Goal: Use online tool/utility: Utilize a website feature to perform a specific function

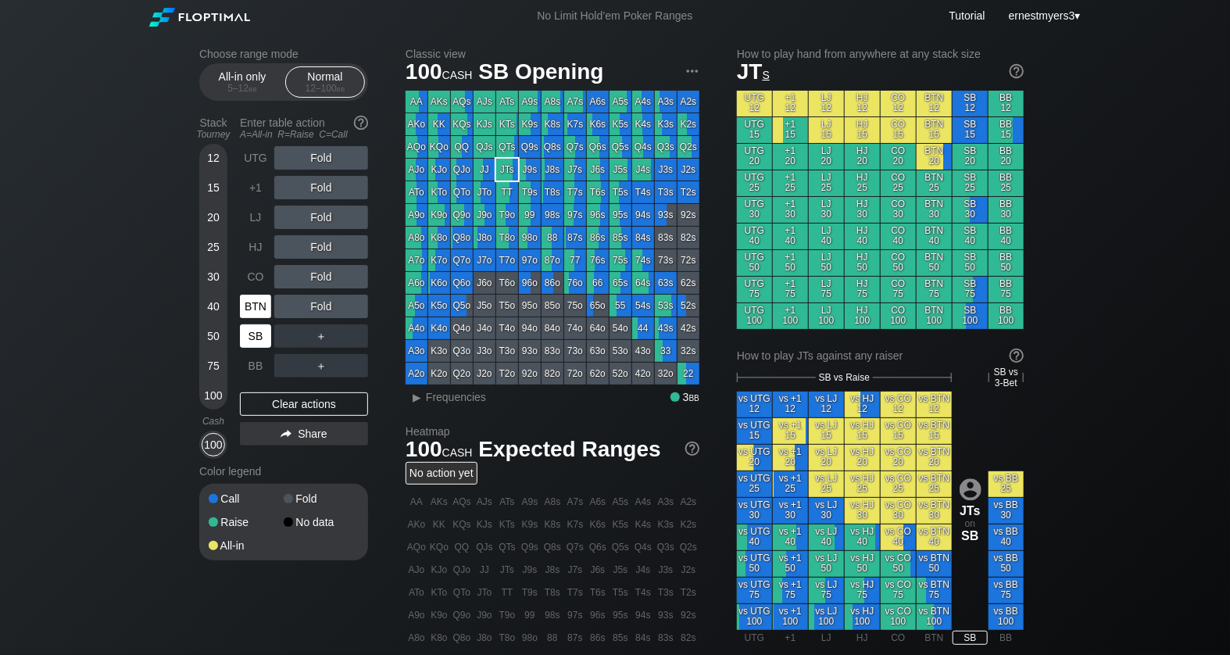
click at [248, 312] on div "BTN" at bounding box center [255, 305] width 31 height 23
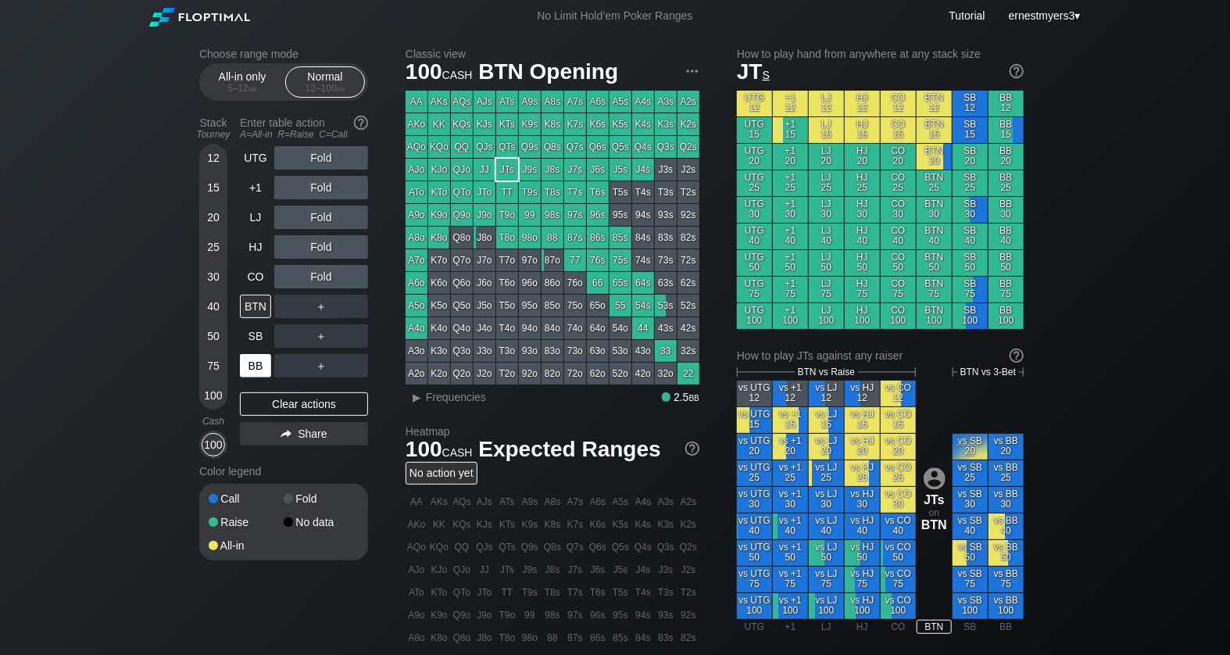
click at [245, 368] on div "BB" at bounding box center [255, 365] width 31 height 23
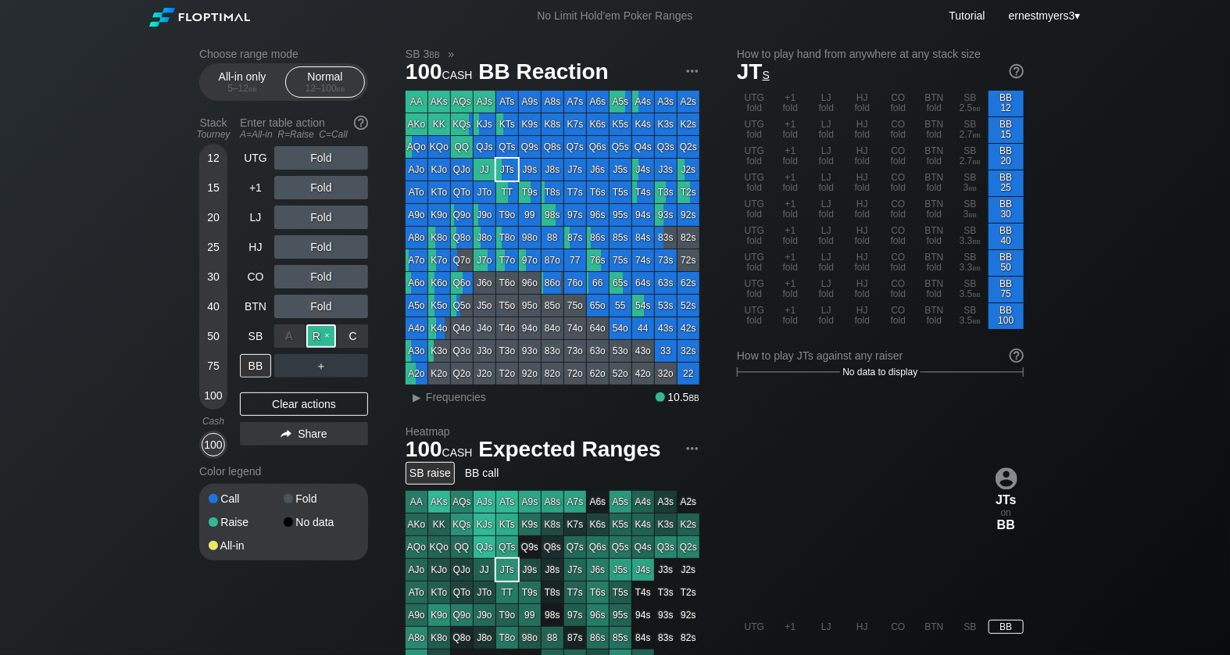
click at [312, 339] on div "R ✕" at bounding box center [321, 335] width 30 height 23
click at [288, 399] on div "Clear actions" at bounding box center [304, 403] width 128 height 23
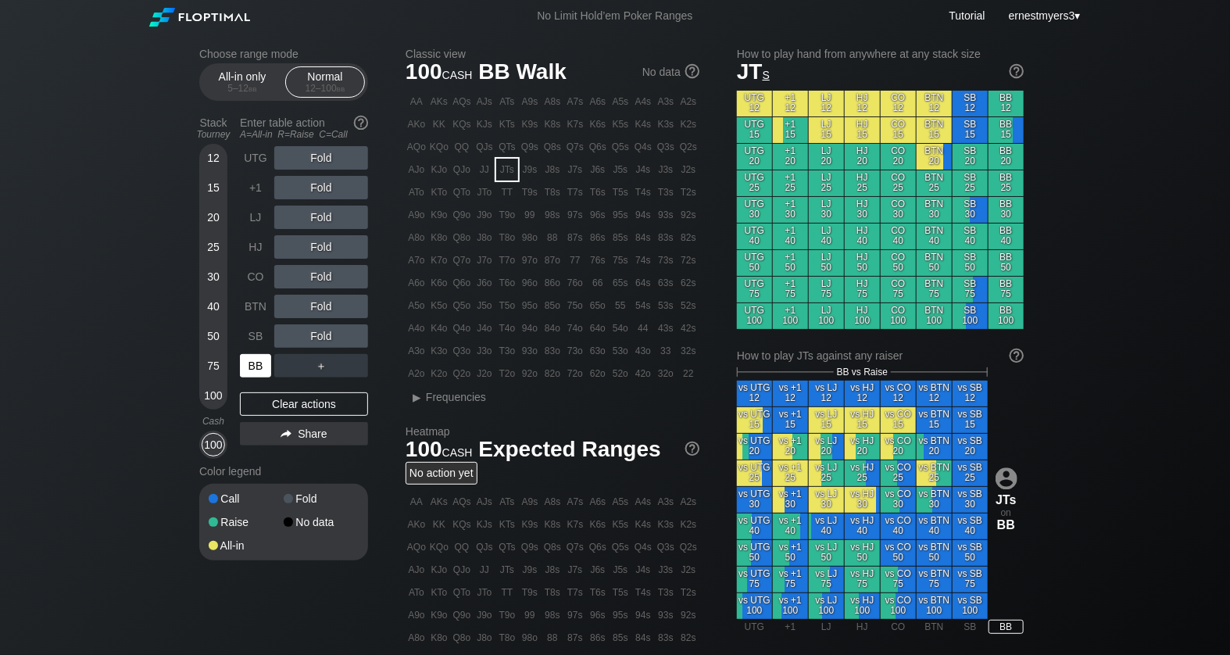
click at [259, 374] on div "BB" at bounding box center [255, 365] width 31 height 23
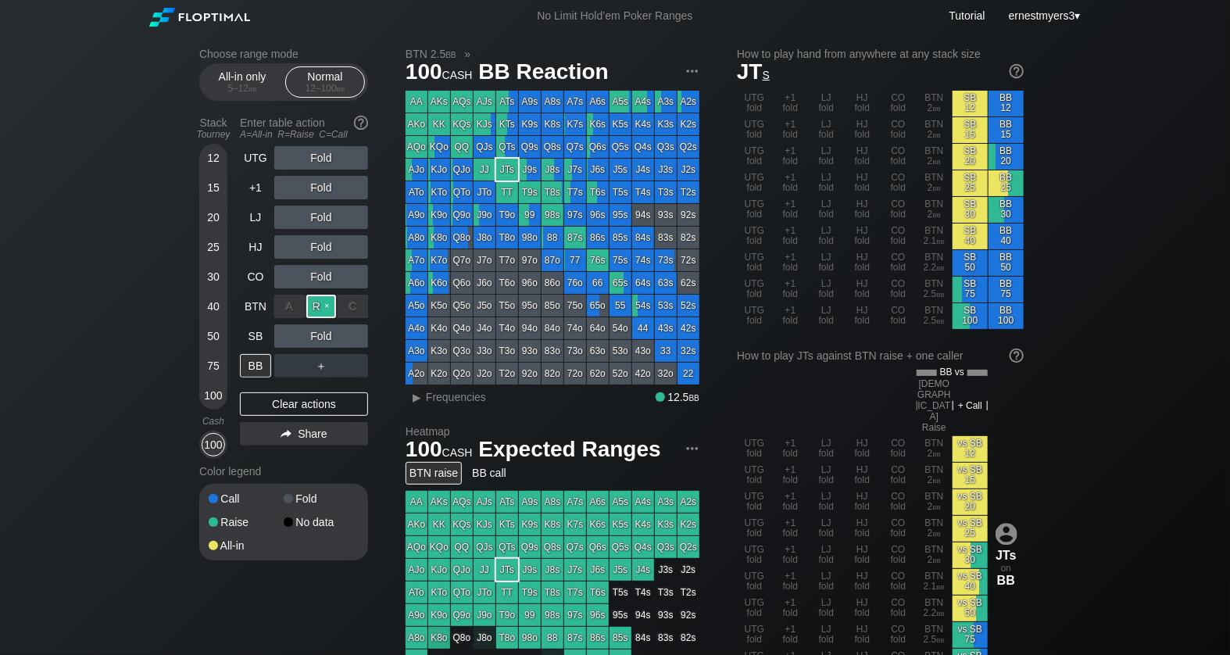
click at [328, 300] on div "R ✕" at bounding box center [321, 305] width 30 height 23
click at [327, 306] on div "R ✕" at bounding box center [321, 305] width 30 height 23
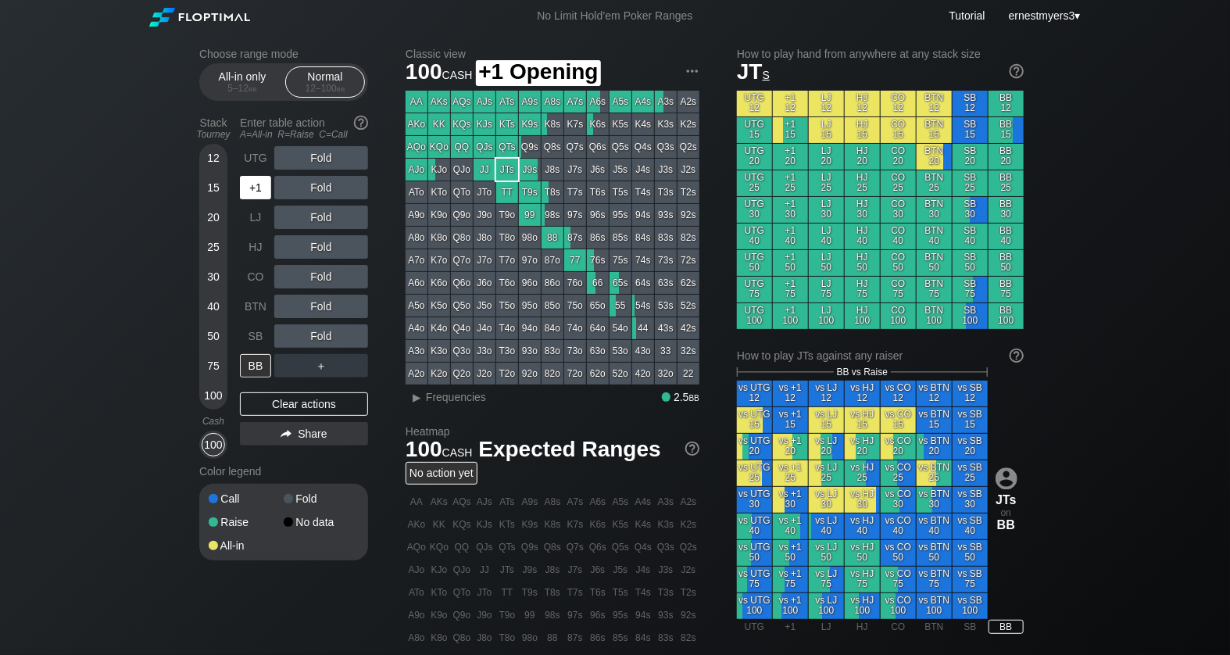
click at [249, 180] on div "+1" at bounding box center [255, 187] width 31 height 23
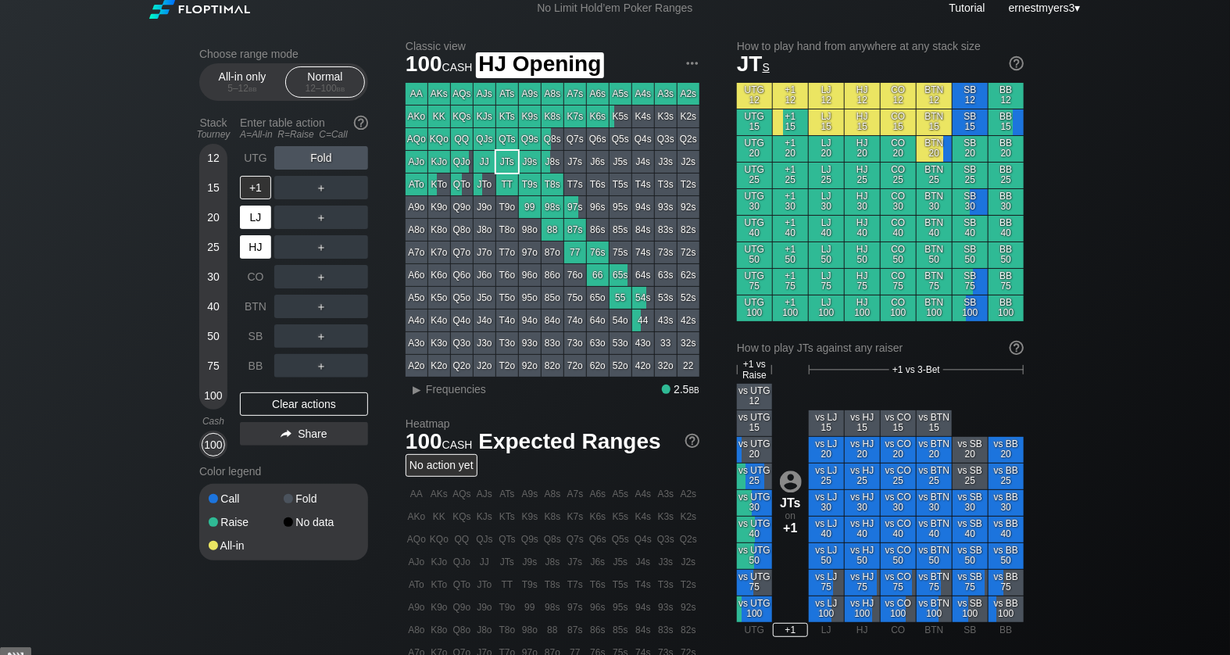
scroll to position [4, 0]
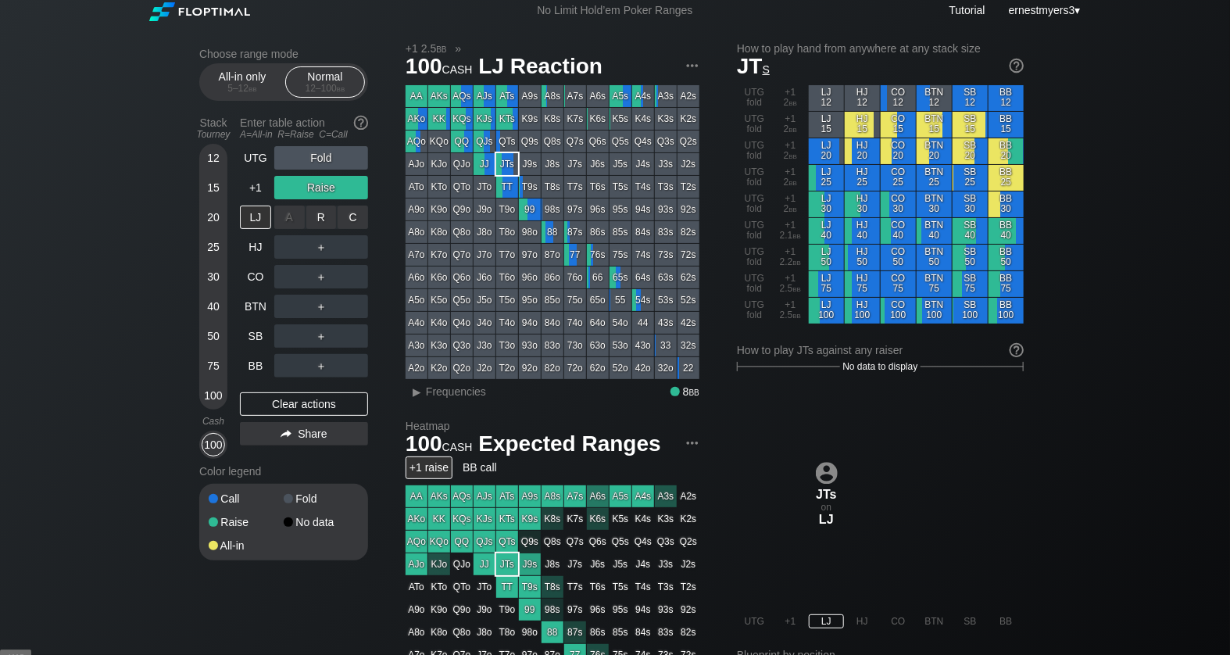
scroll to position [6, 0]
click at [341, 213] on div "C ✕" at bounding box center [352, 216] width 30 height 23
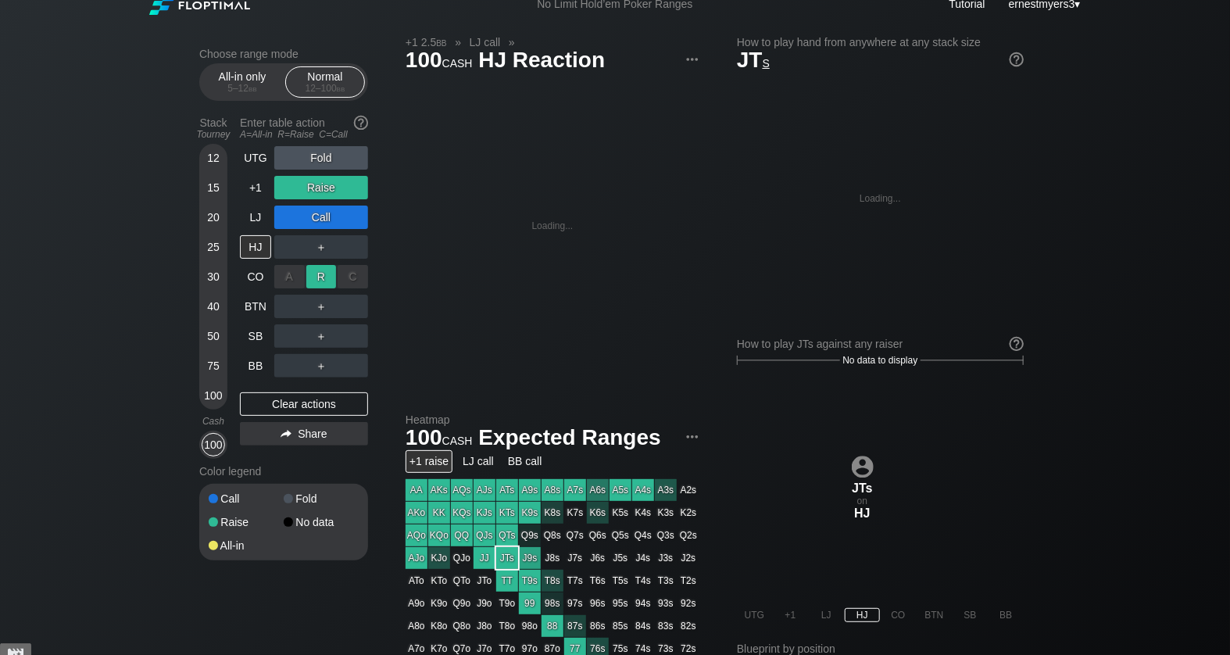
click at [309, 277] on div "R ✕" at bounding box center [321, 276] width 30 height 23
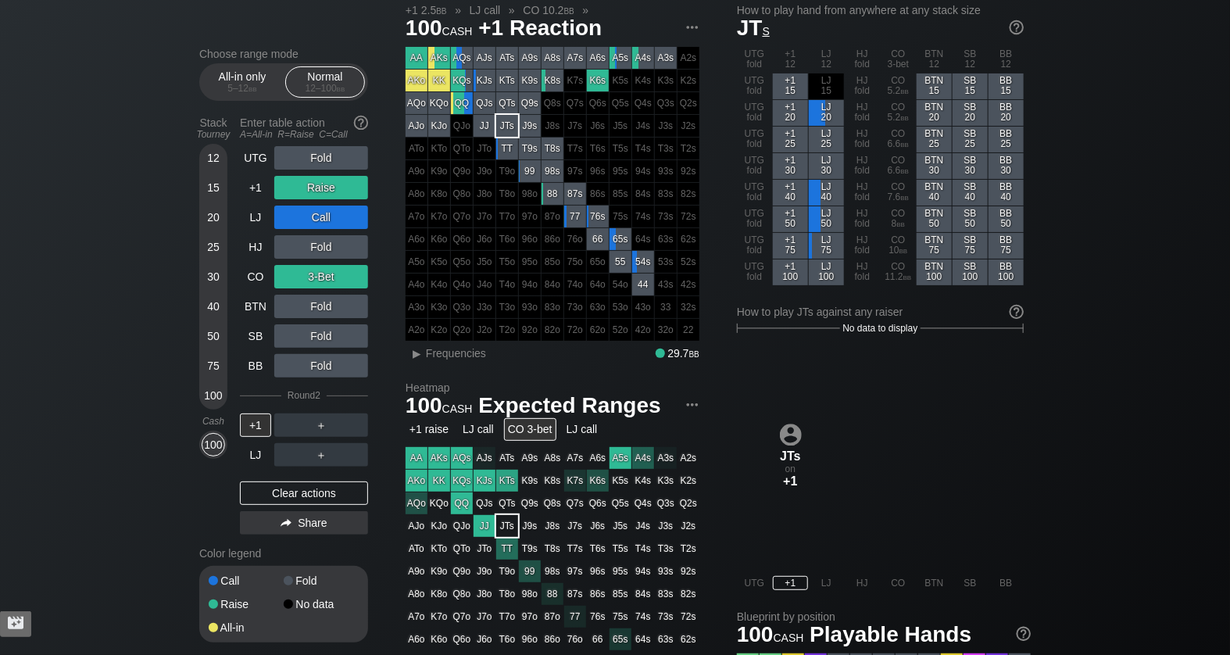
scroll to position [43, 0]
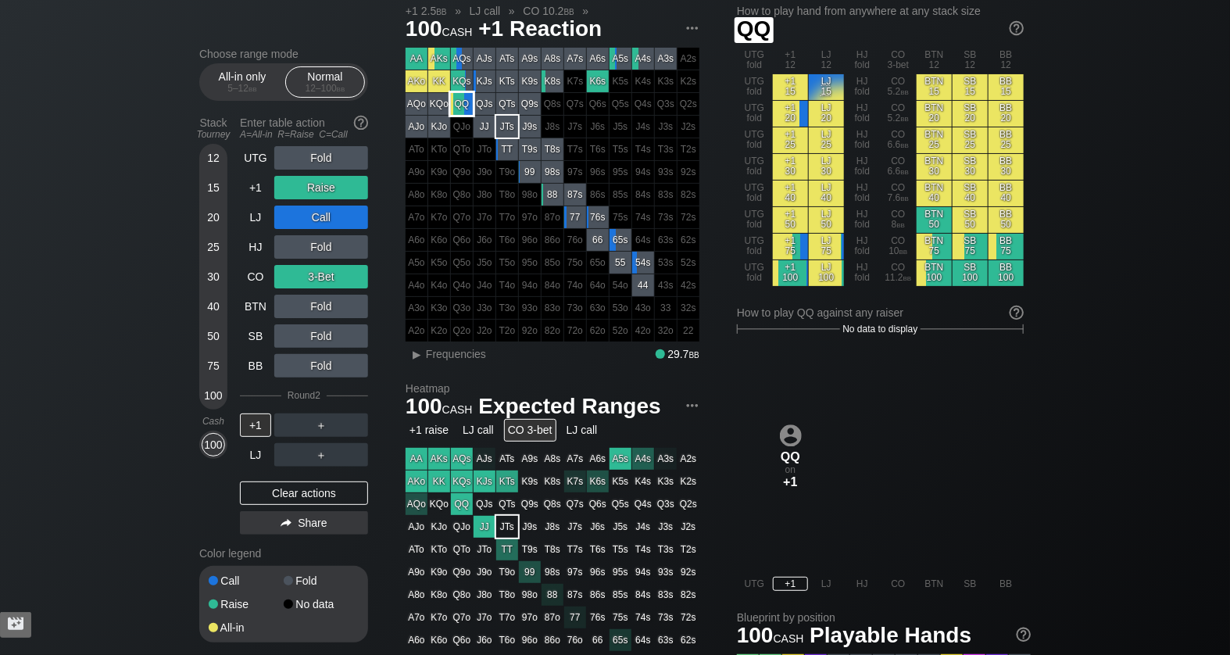
click at [457, 103] on div "QQ" at bounding box center [462, 104] width 22 height 22
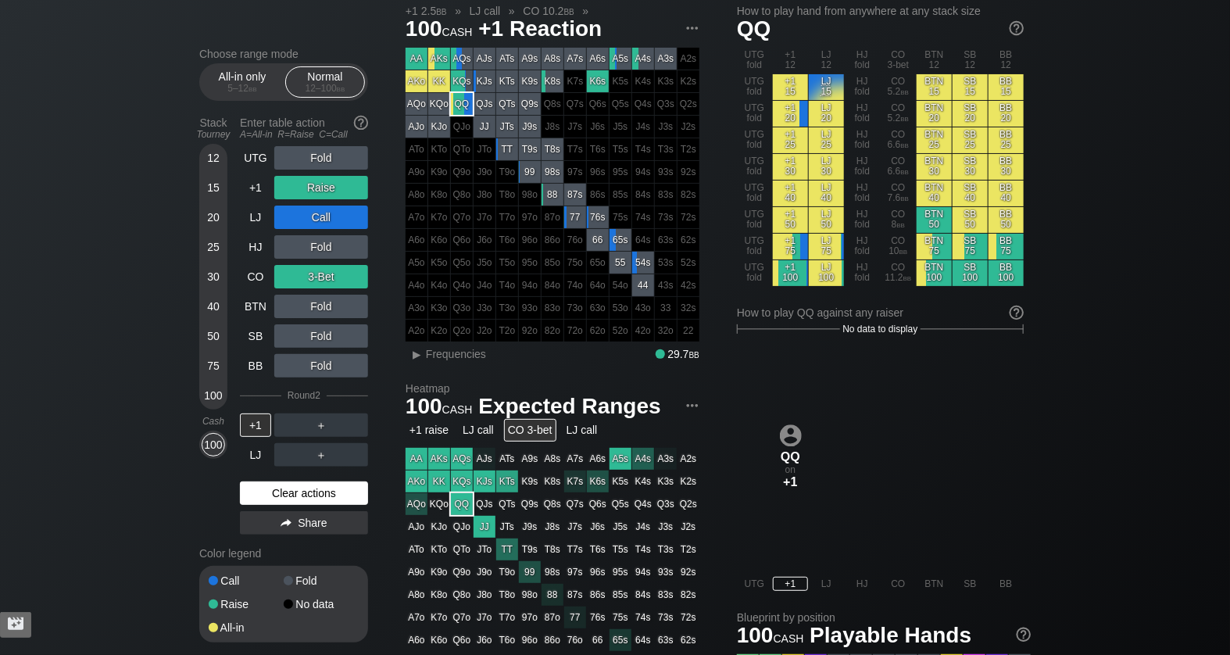
click at [334, 487] on div "Clear actions" at bounding box center [304, 492] width 128 height 23
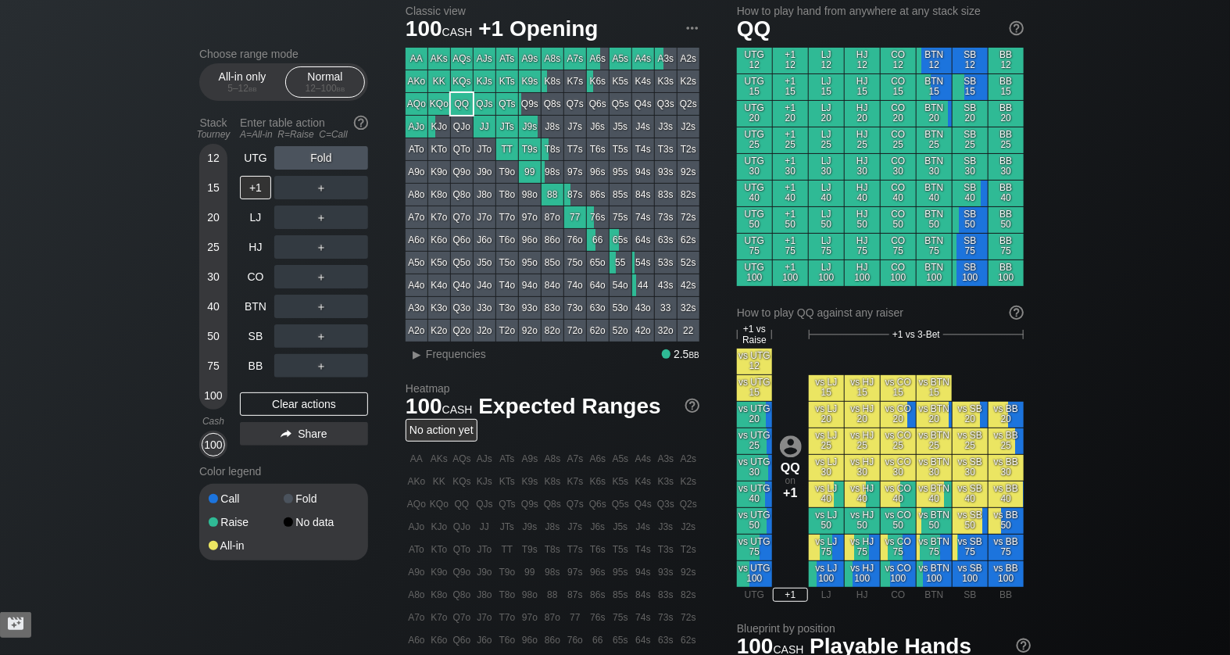
click at [334, 487] on div "Call Fold Raise No data All-in" at bounding box center [283, 522] width 169 height 77
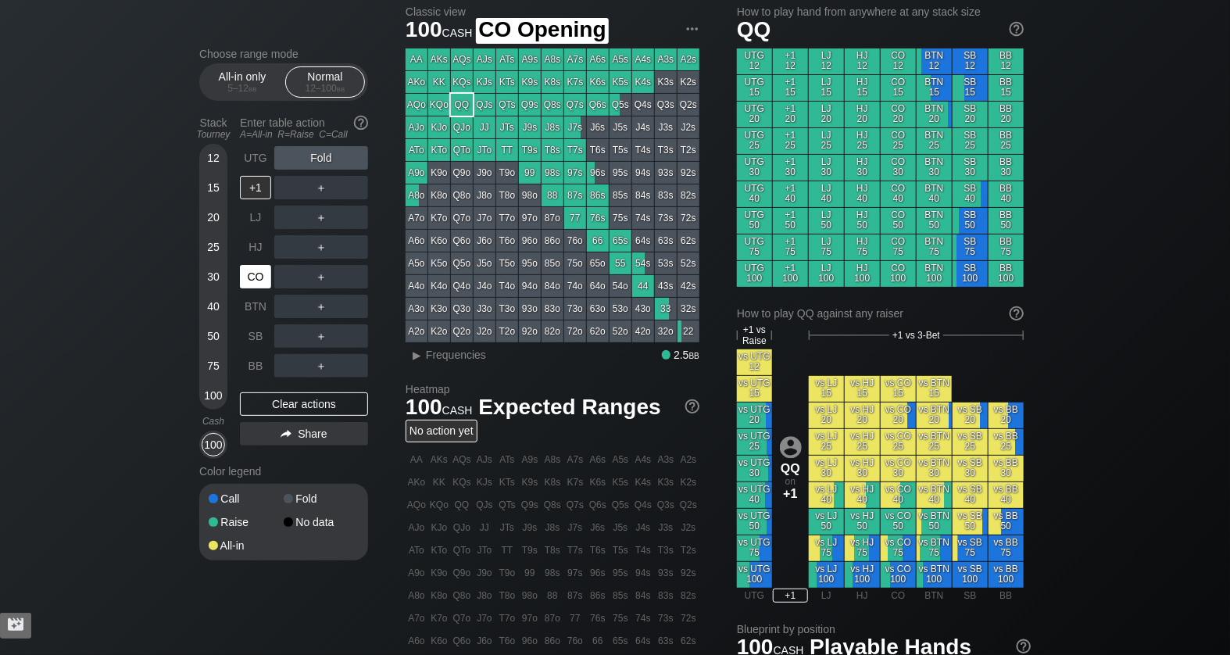
click at [252, 275] on div "CO" at bounding box center [255, 276] width 31 height 23
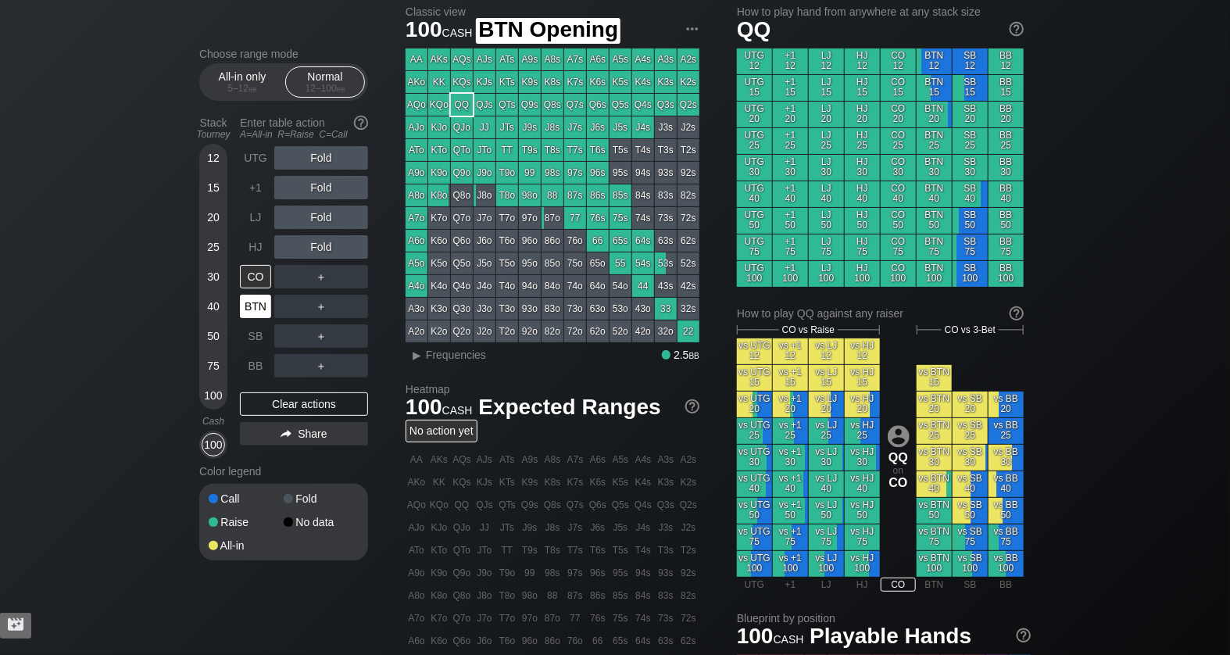
click at [259, 303] on div "BTN" at bounding box center [255, 305] width 31 height 23
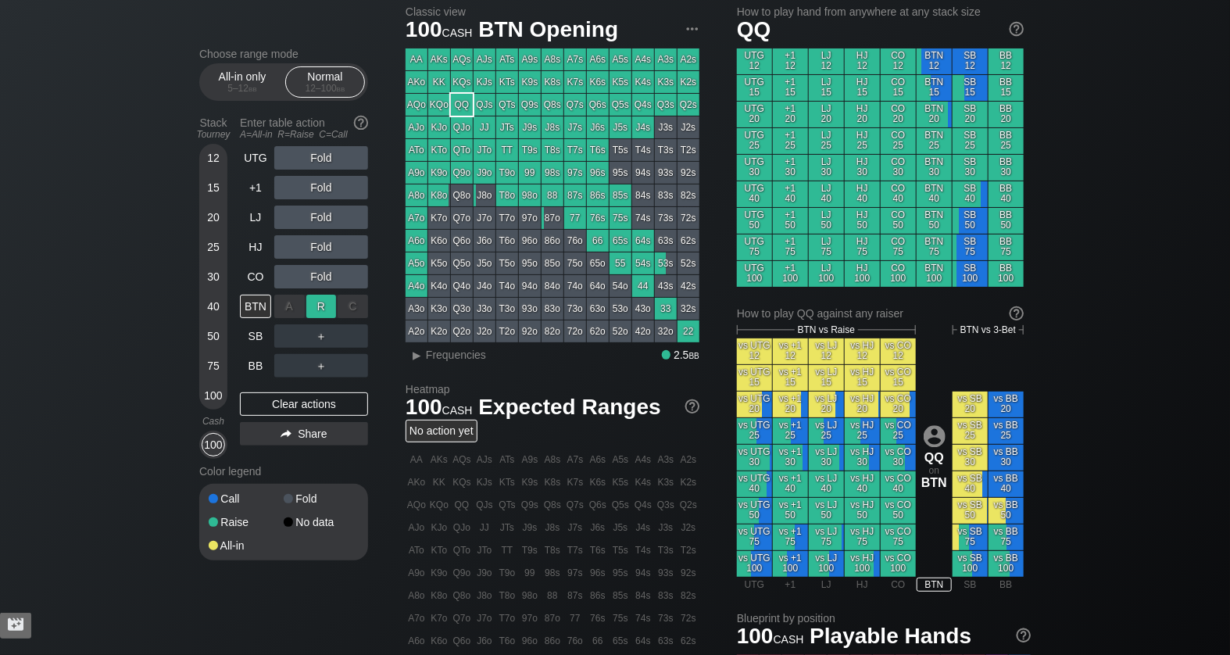
click at [318, 302] on div "R ✕" at bounding box center [321, 305] width 30 height 23
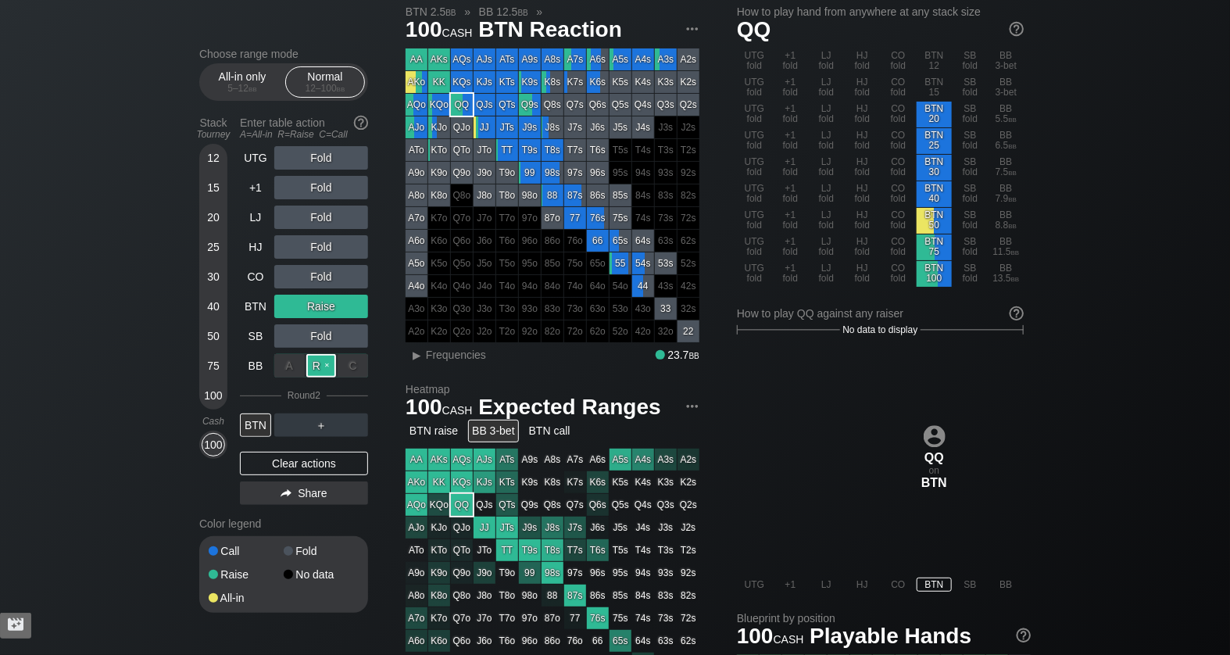
click at [319, 362] on div "R ✕" at bounding box center [321, 365] width 30 height 23
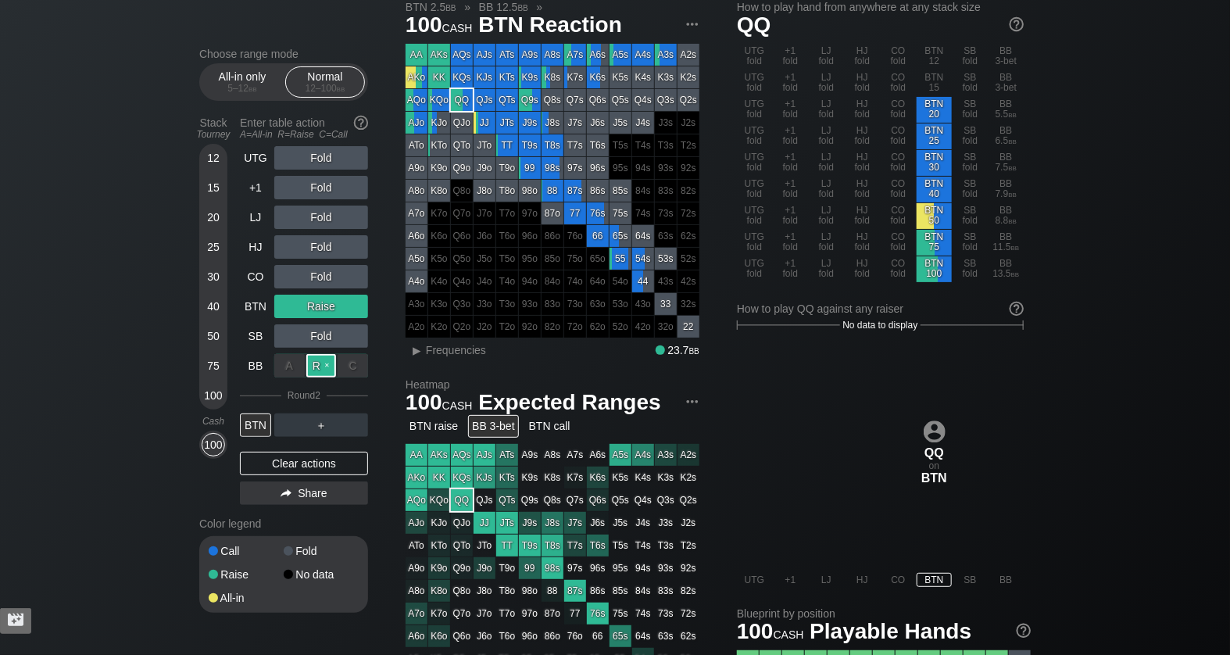
click at [325, 366] on div "R ✕" at bounding box center [321, 365] width 30 height 23
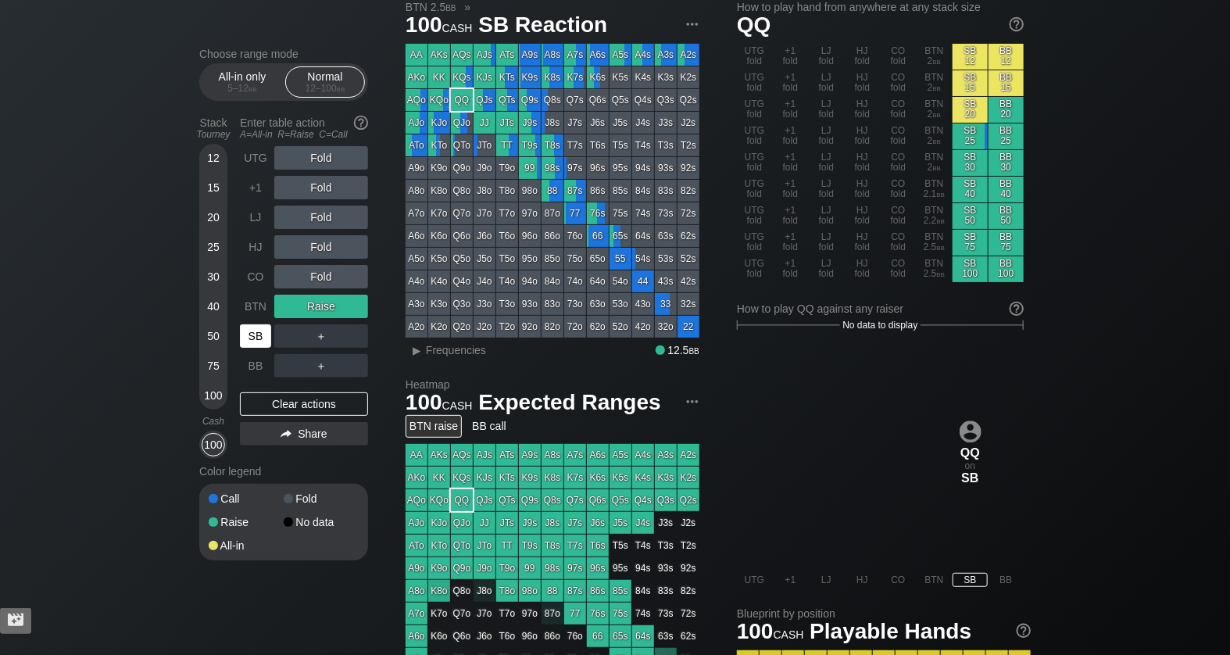
click at [263, 341] on div "SB" at bounding box center [255, 335] width 31 height 23
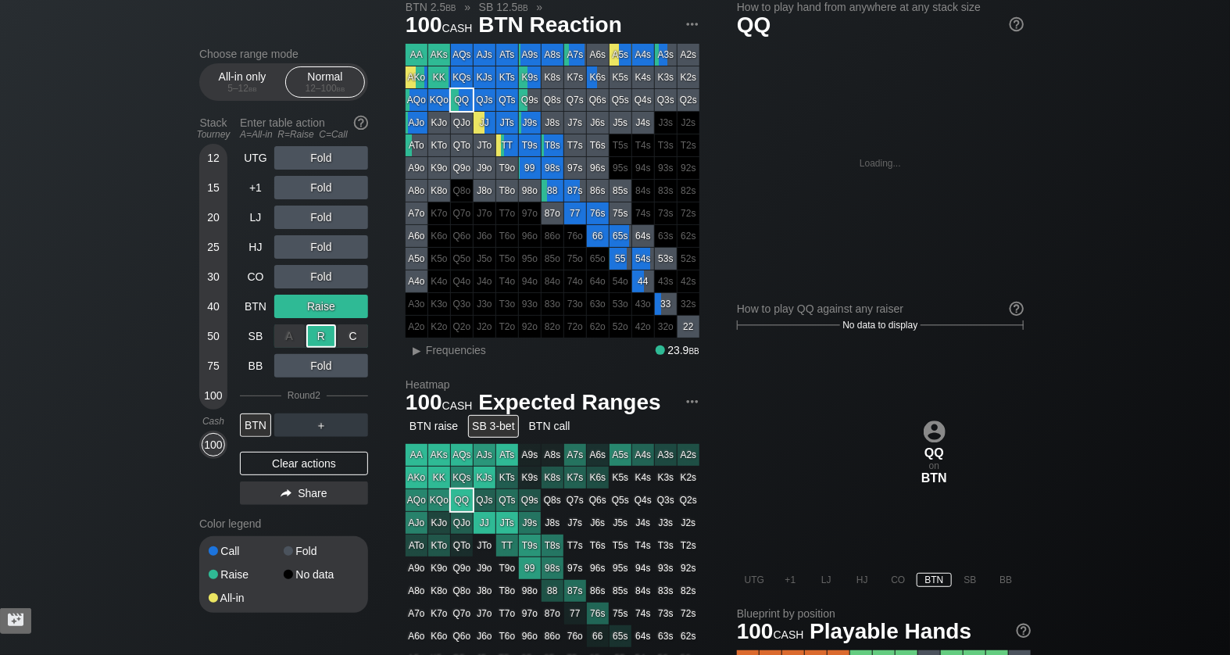
click at [317, 341] on div "R ✕" at bounding box center [321, 335] width 30 height 23
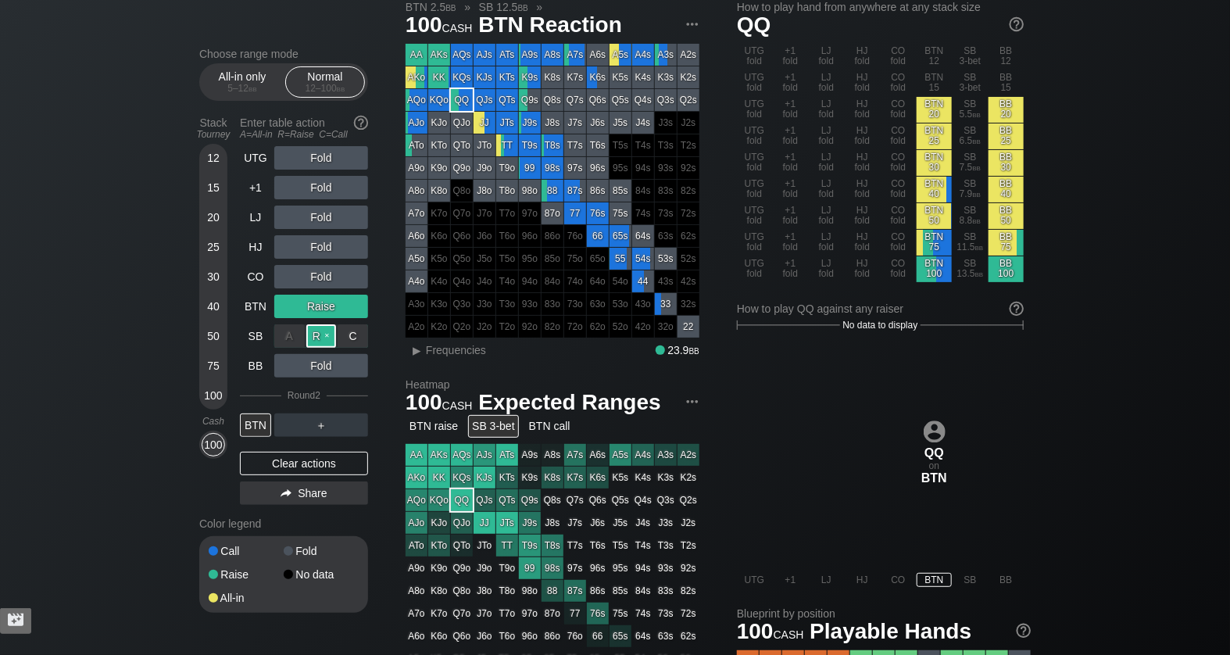
click at [330, 333] on div "R ✕" at bounding box center [321, 335] width 30 height 23
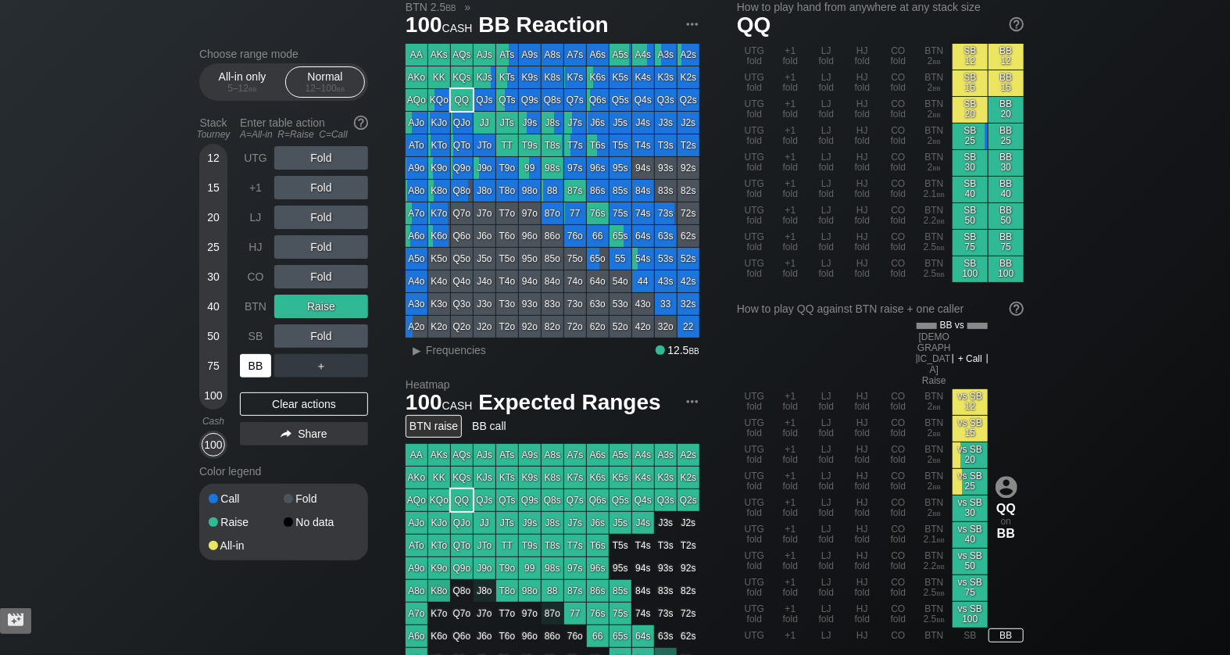
click at [262, 369] on div "BB" at bounding box center [255, 365] width 31 height 23
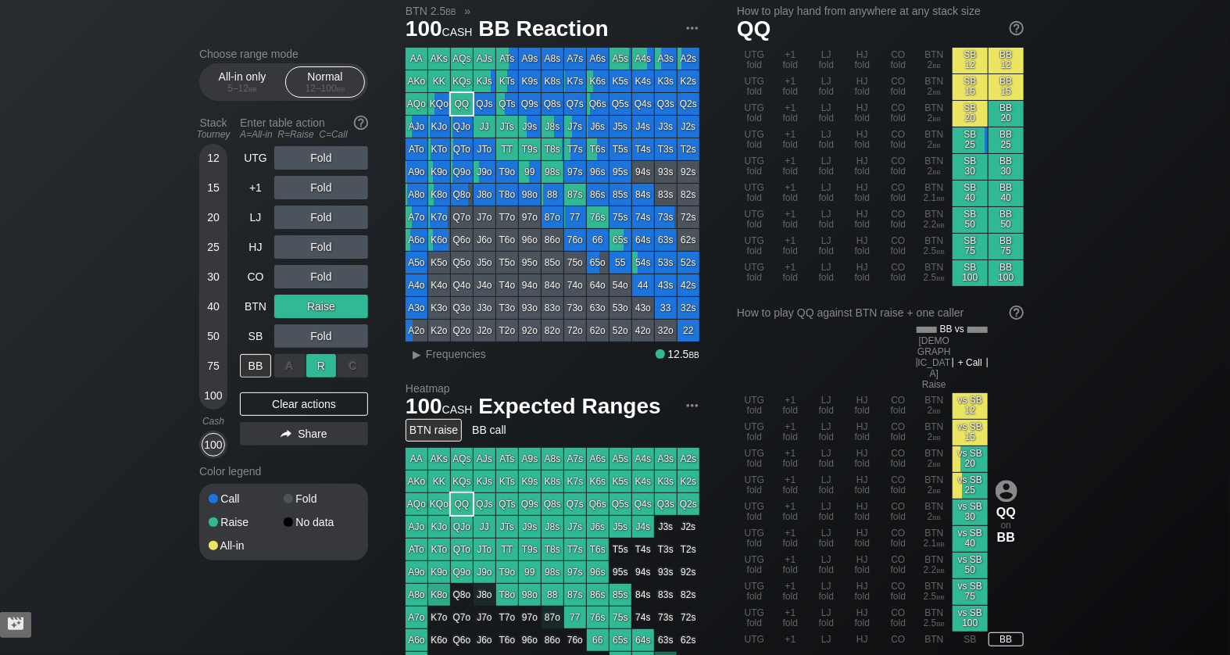
click at [316, 361] on div "R ✕" at bounding box center [321, 365] width 30 height 23
click at [255, 369] on div "BB" at bounding box center [255, 365] width 31 height 23
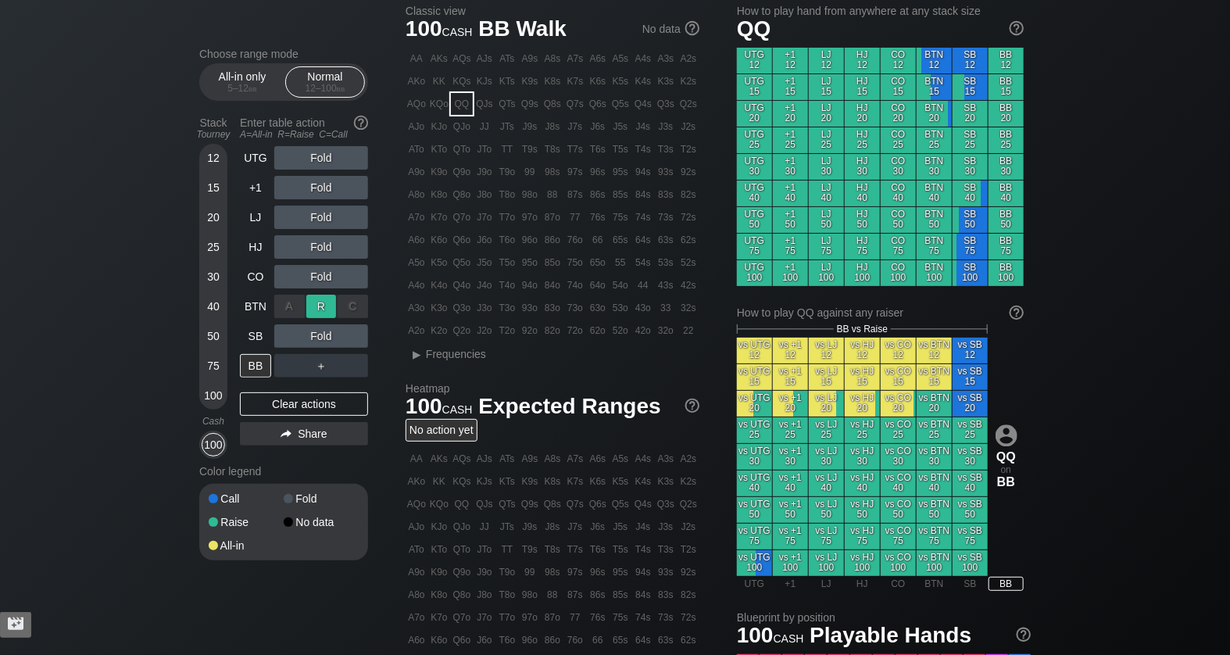
click at [325, 302] on div "R ✕" at bounding box center [321, 305] width 30 height 23
drag, startPoint x: 316, startPoint y: 330, endPoint x: 294, endPoint y: 334, distance: 22.4
click at [316, 330] on div "R ✕" at bounding box center [321, 335] width 30 height 23
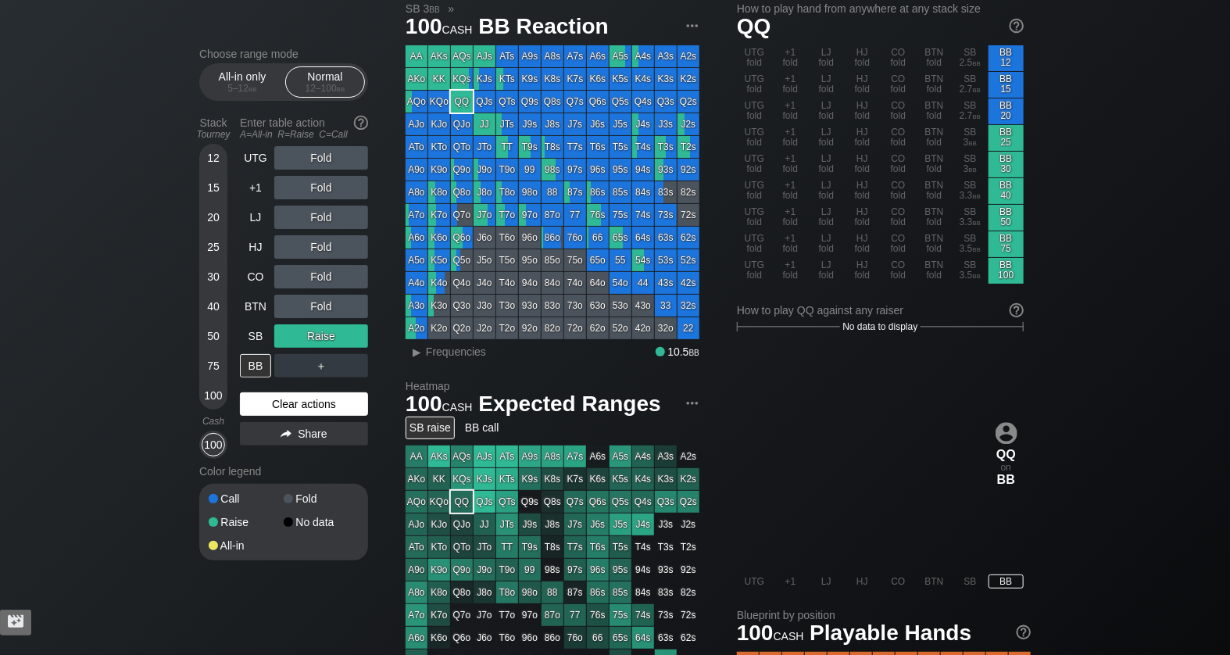
scroll to position [47, 0]
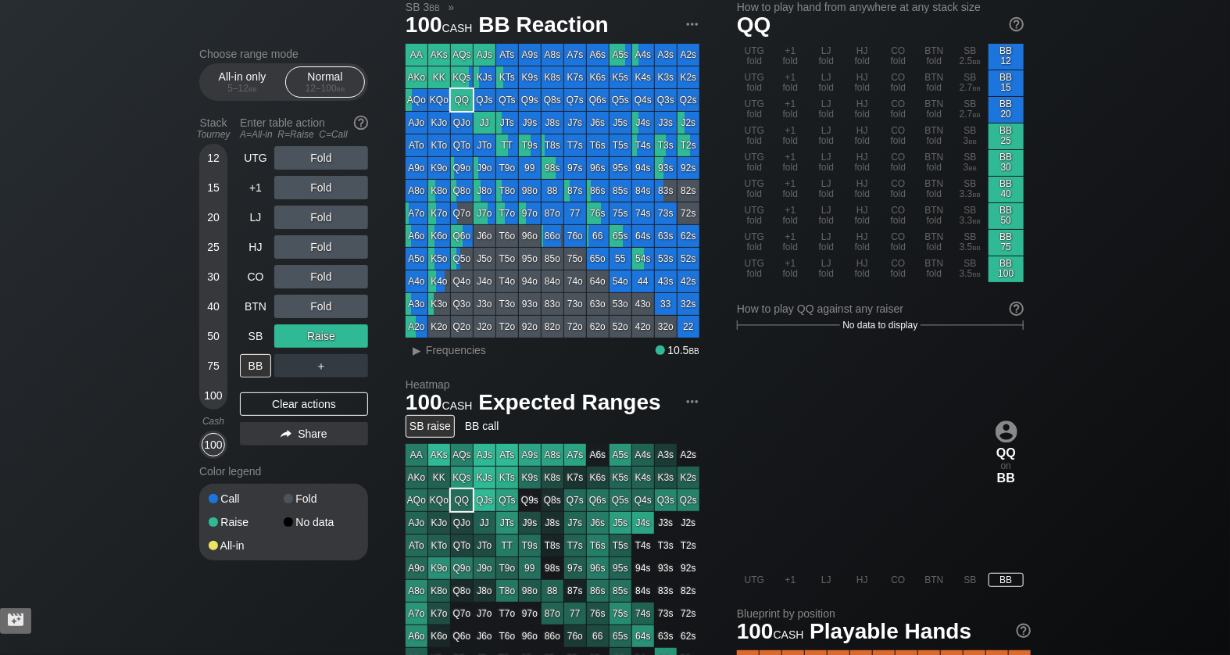
click at [294, 400] on div "Clear actions" at bounding box center [304, 403] width 128 height 23
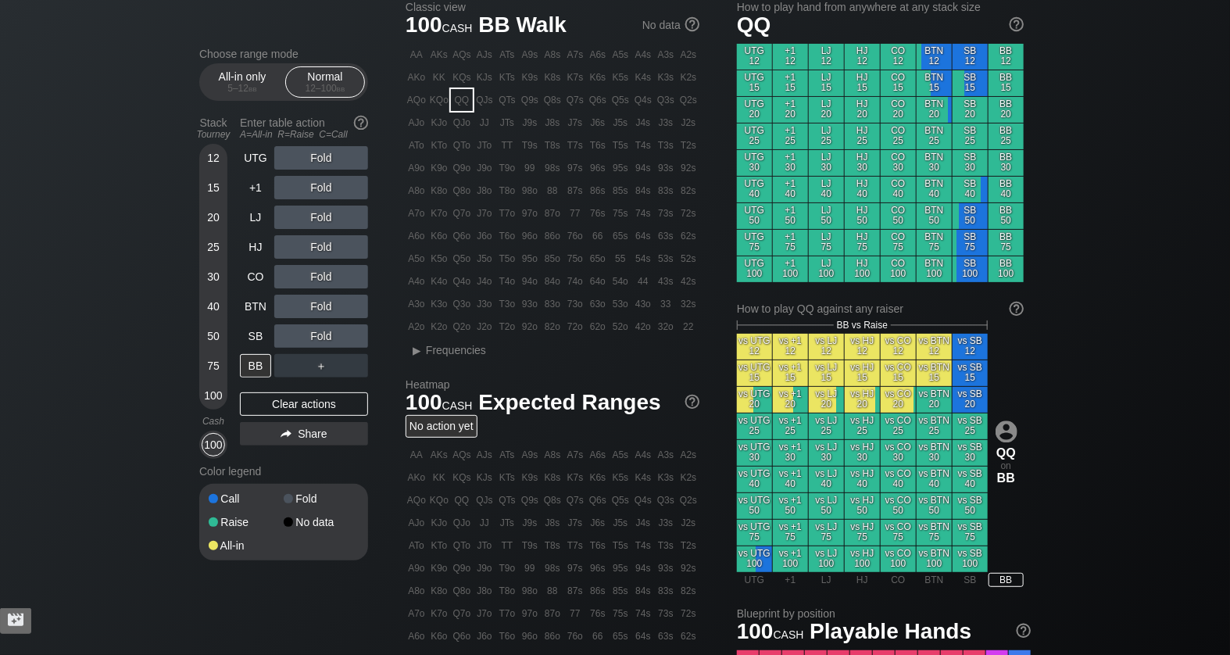
scroll to position [45, 0]
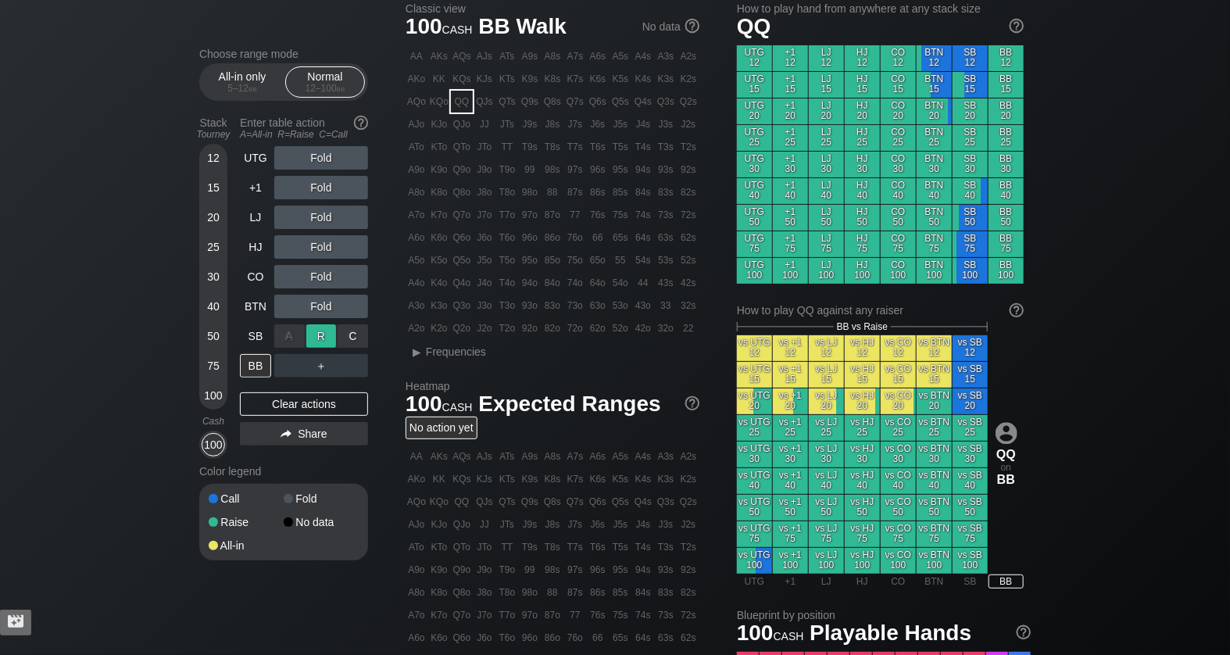
click at [321, 333] on div "R ✕" at bounding box center [321, 335] width 30 height 23
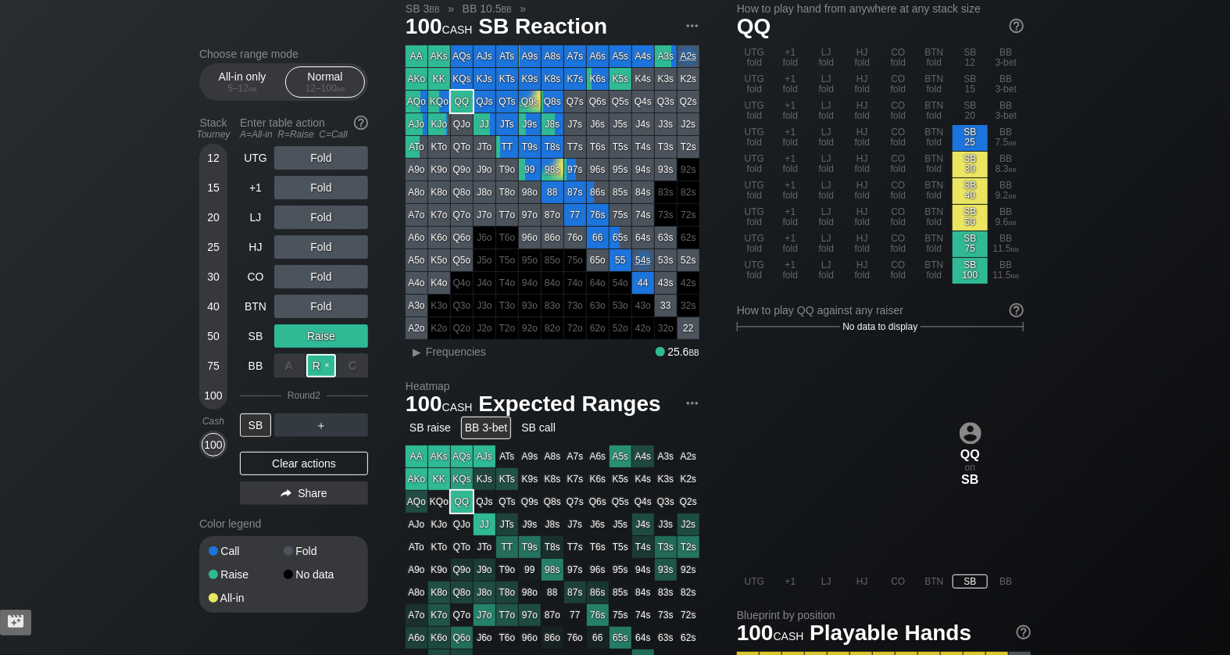
click at [316, 366] on div "R ✕" at bounding box center [321, 365] width 30 height 23
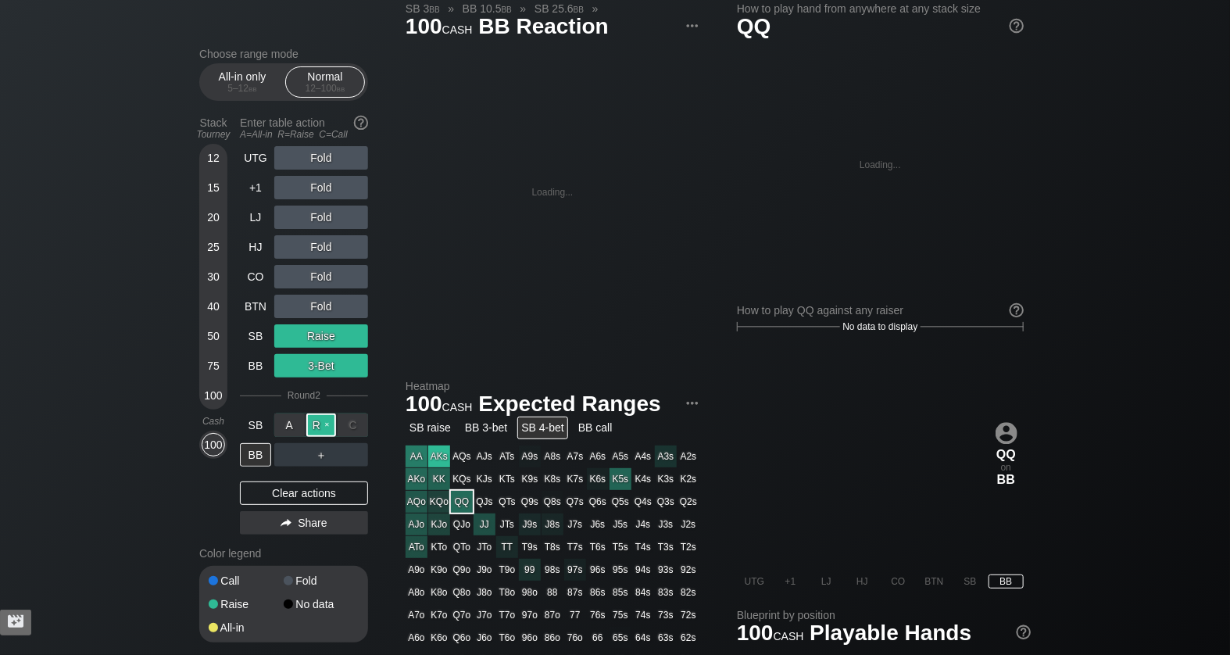
click at [324, 418] on div "R ✕" at bounding box center [321, 424] width 30 height 23
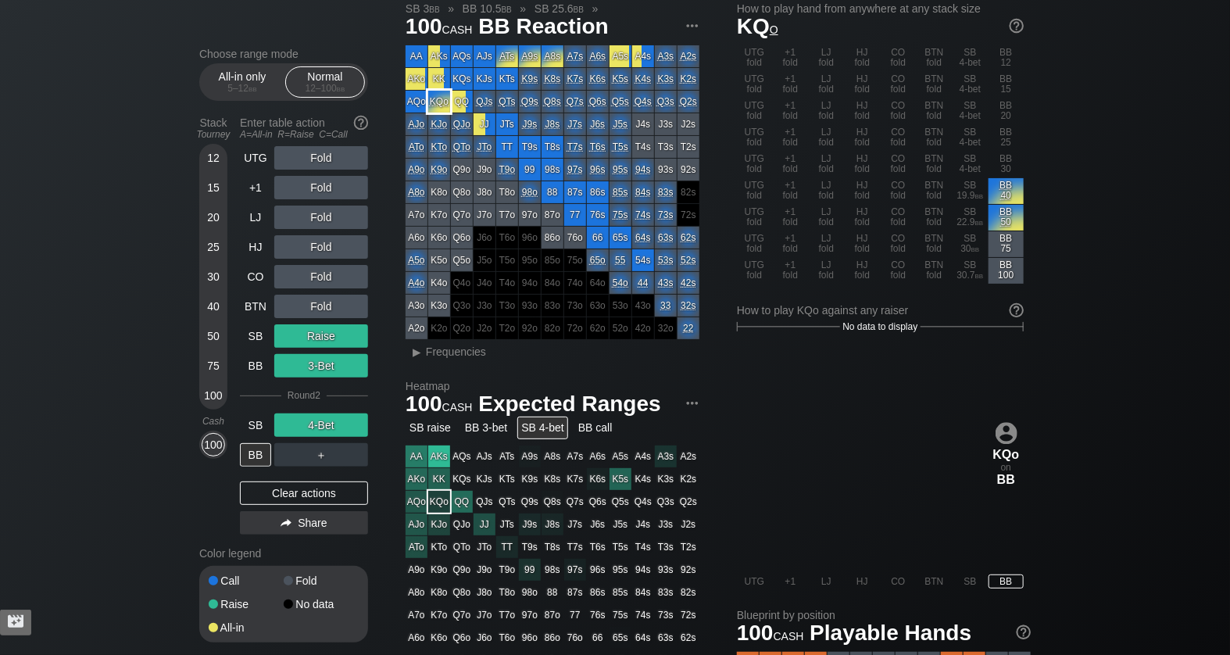
click at [438, 101] on div "KQo" at bounding box center [439, 102] width 22 height 22
click at [417, 350] on div "▸" at bounding box center [417, 351] width 20 height 19
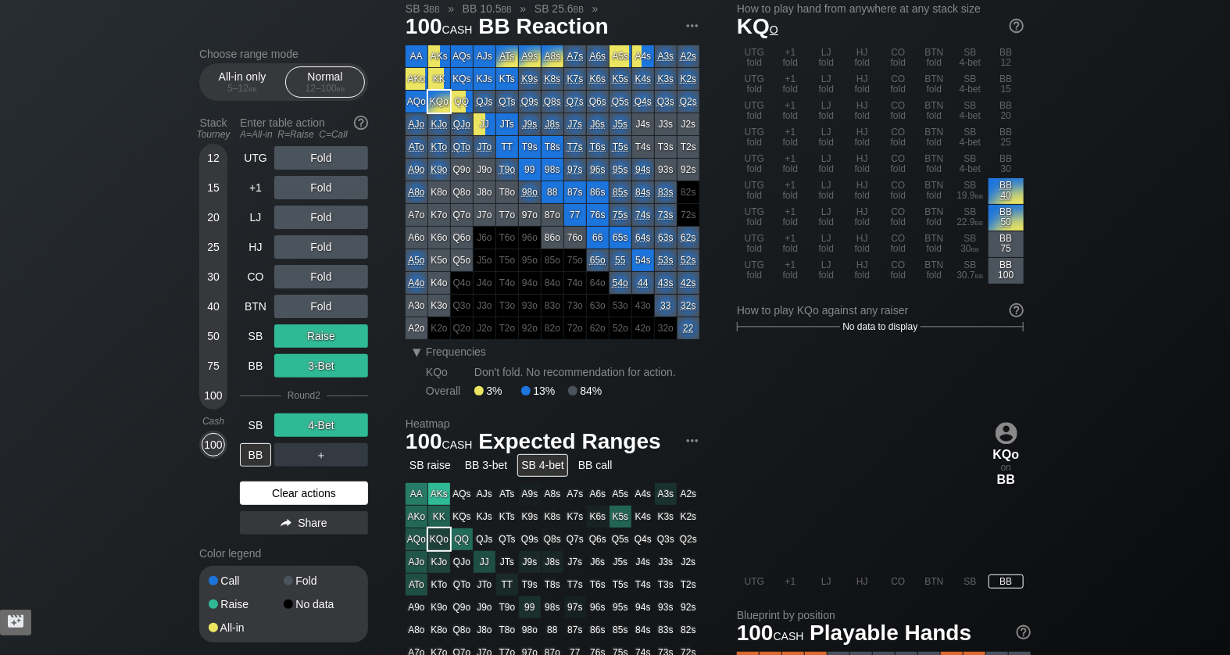
click at [310, 494] on div "Clear actions" at bounding box center [304, 492] width 128 height 23
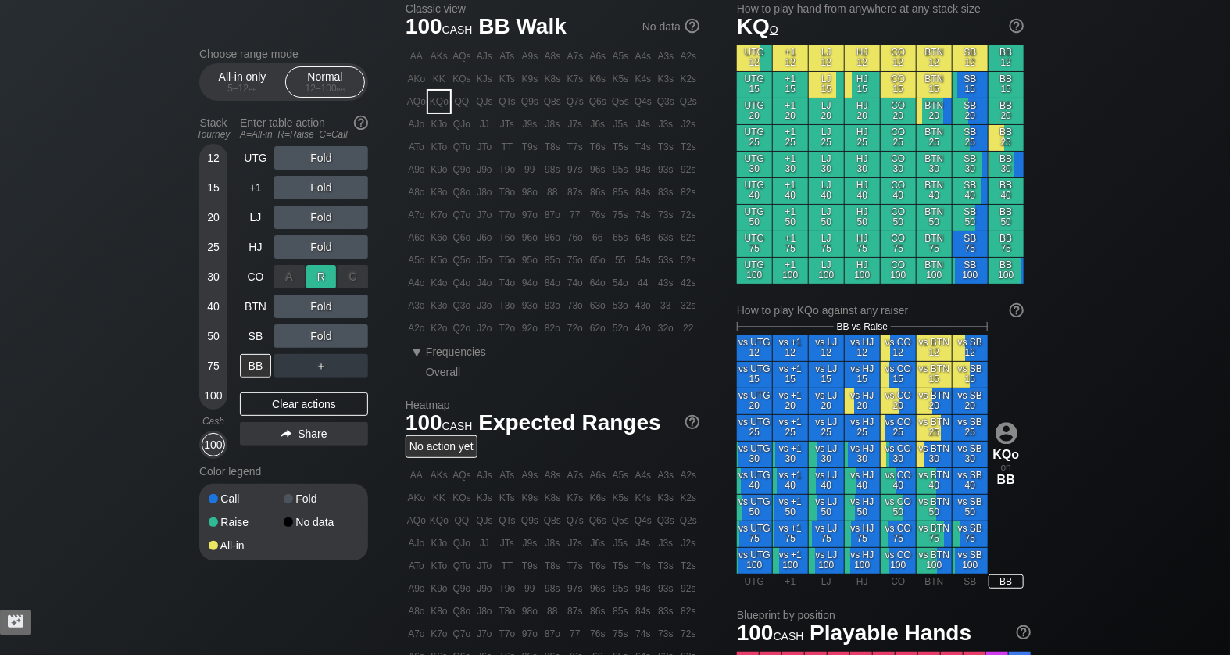
click at [309, 269] on div "R ✕" at bounding box center [321, 276] width 30 height 23
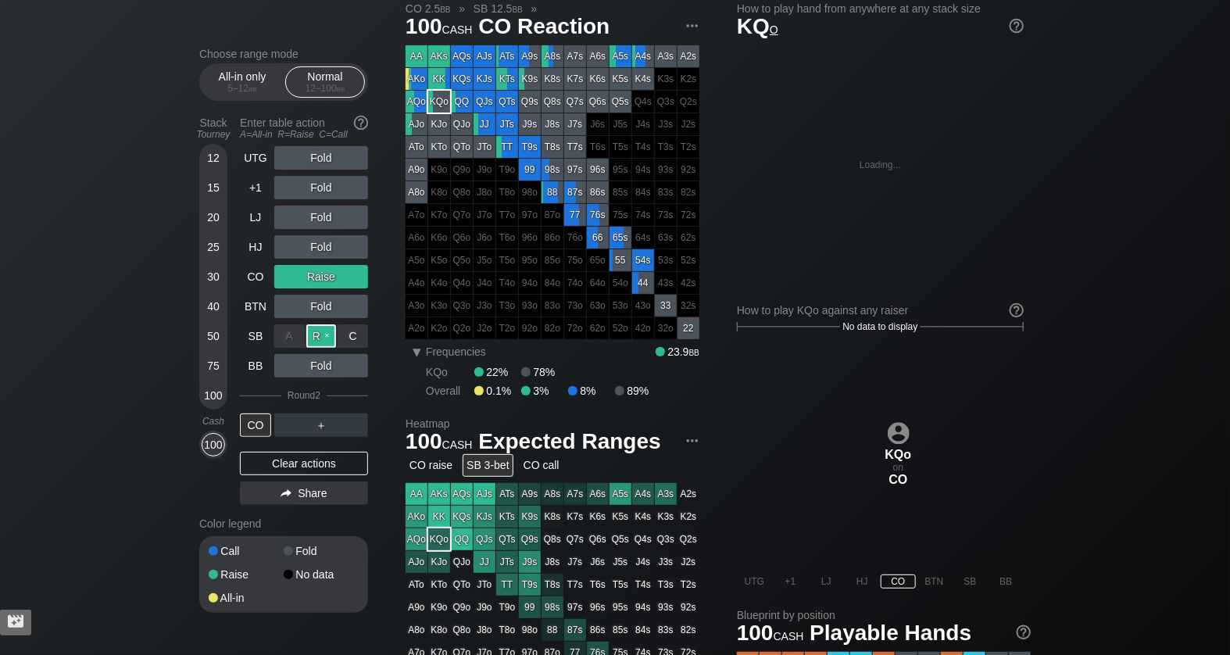
click at [315, 337] on div "R ✕" at bounding box center [321, 335] width 30 height 23
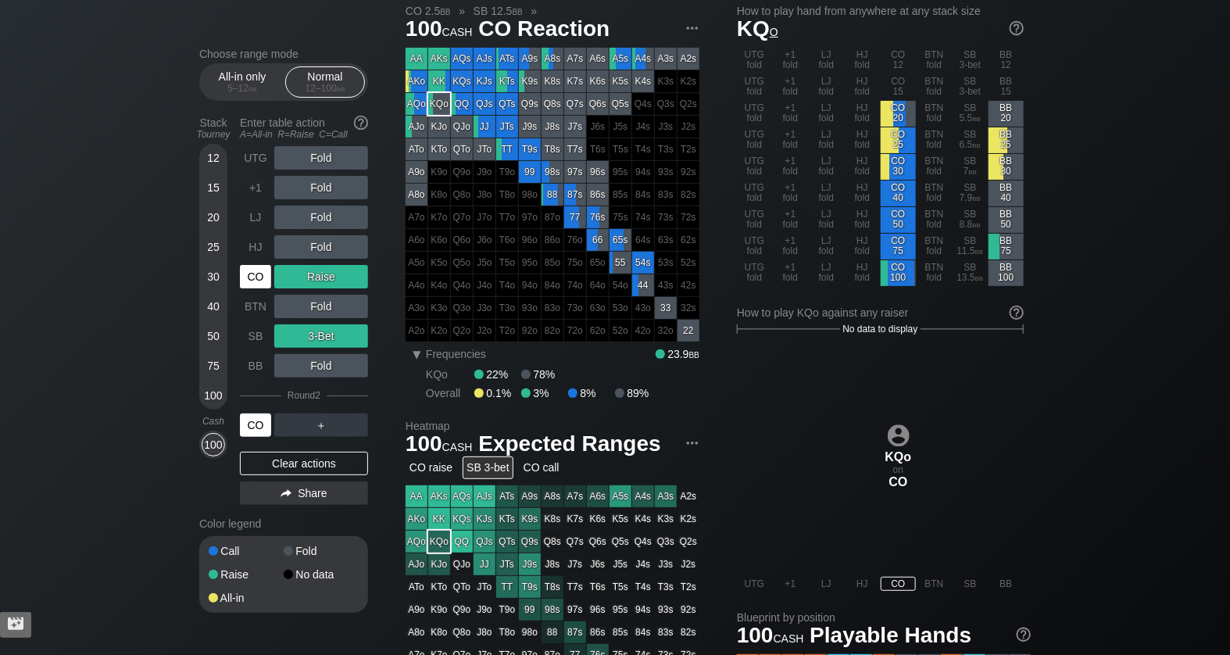
scroll to position [44, 0]
click at [241, 424] on div "CO" at bounding box center [255, 424] width 31 height 23
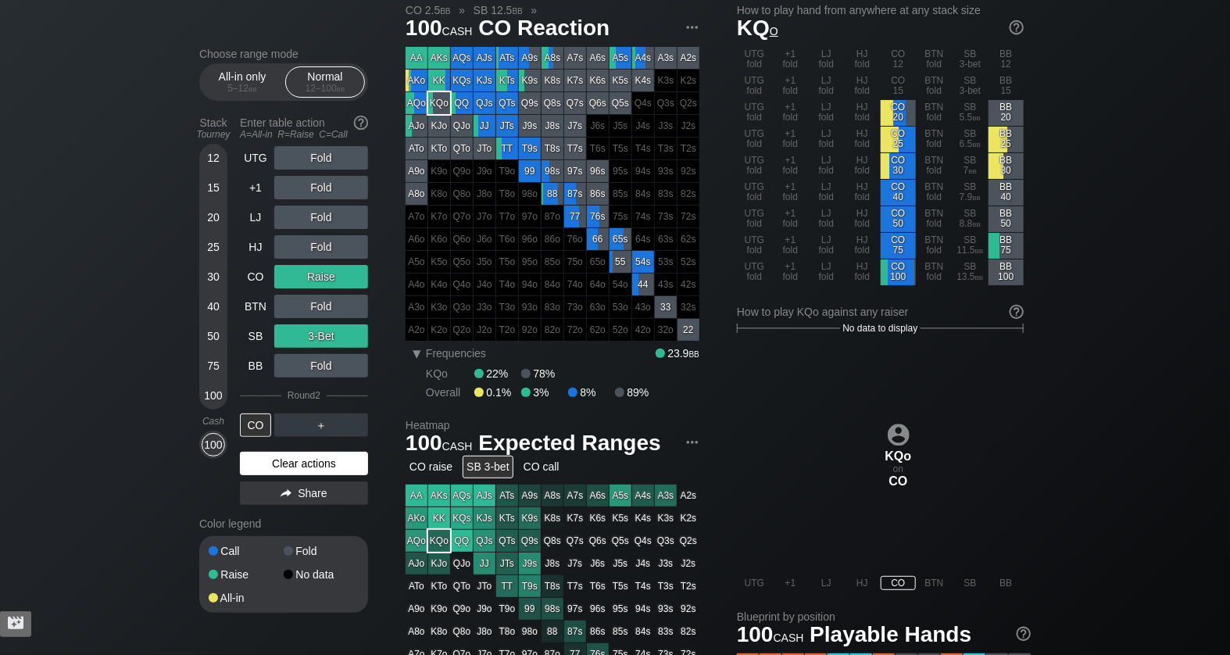
click at [289, 459] on div "Clear actions" at bounding box center [304, 463] width 128 height 23
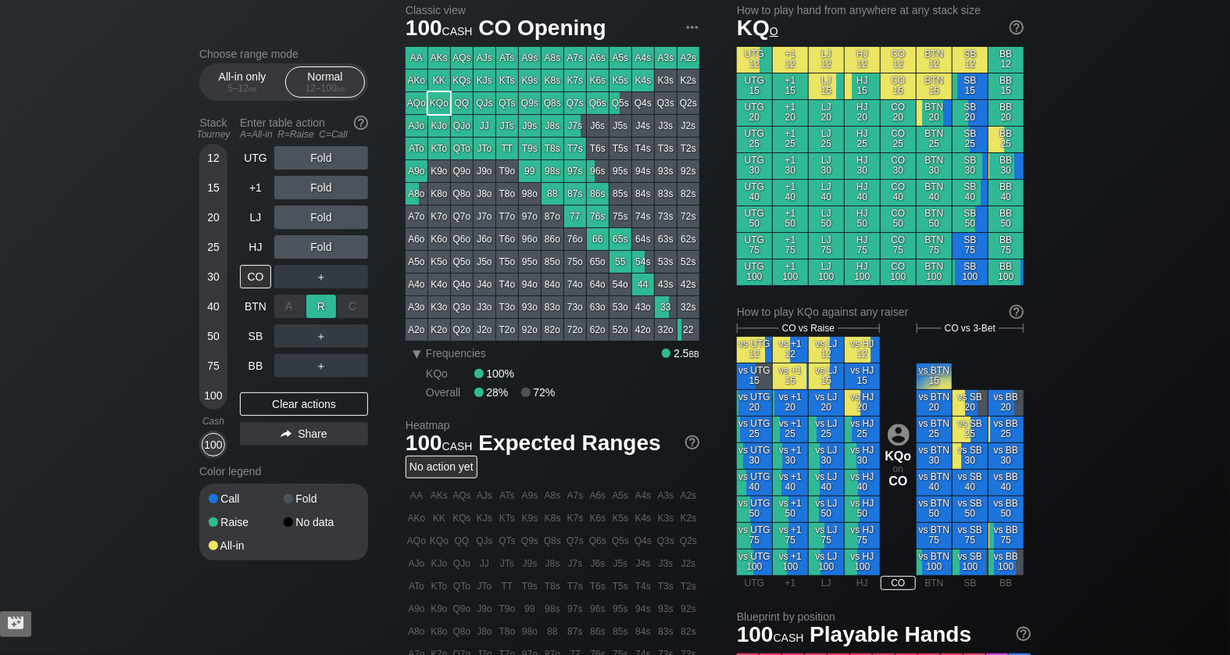
click at [311, 302] on div "R ✕" at bounding box center [321, 305] width 30 height 23
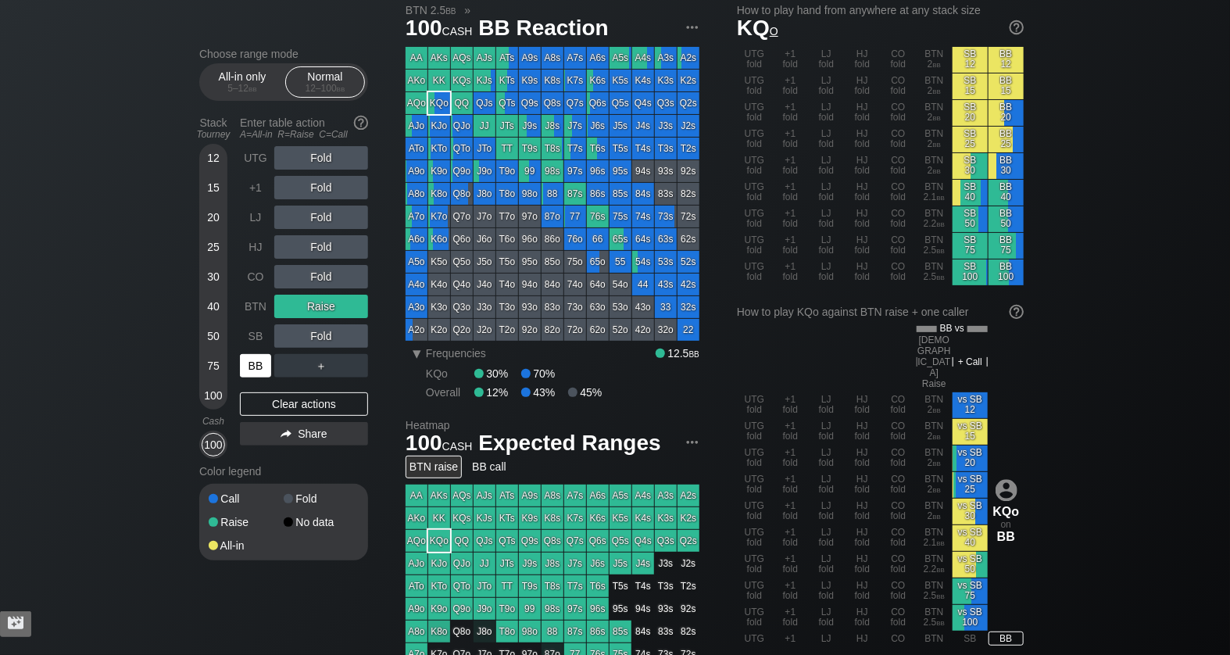
click at [256, 362] on div "BB" at bounding box center [255, 365] width 31 height 23
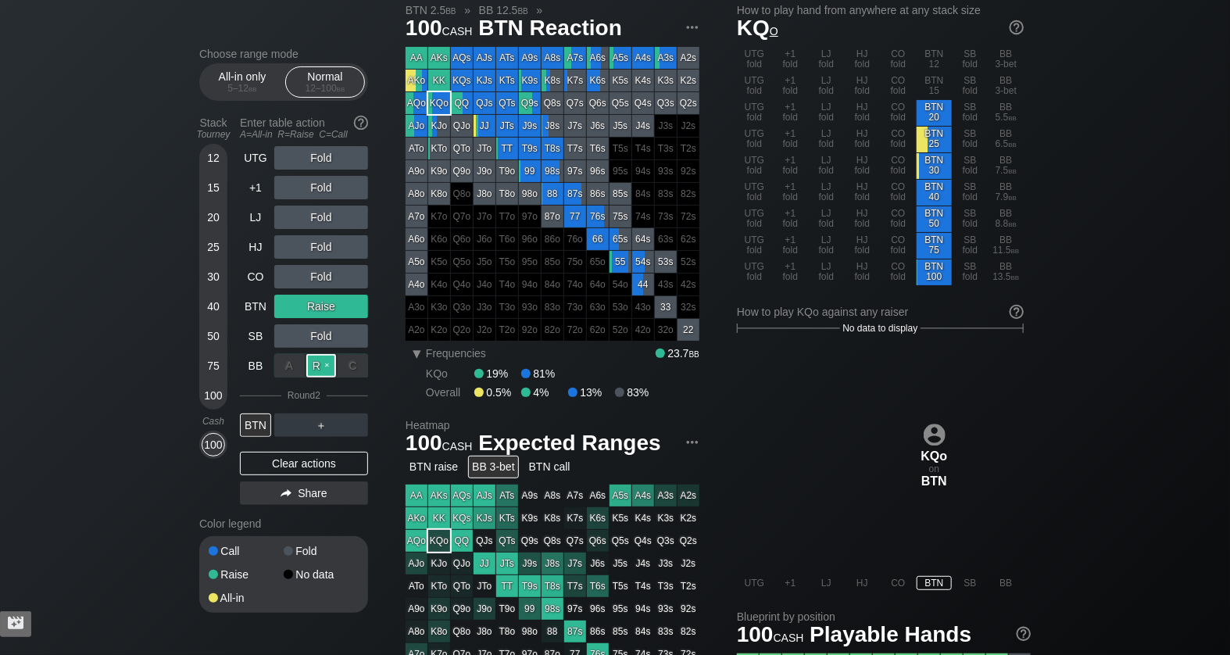
click at [324, 362] on div "R ✕" at bounding box center [321, 365] width 30 height 23
click at [279, 466] on div "Clear actions" at bounding box center [304, 463] width 128 height 23
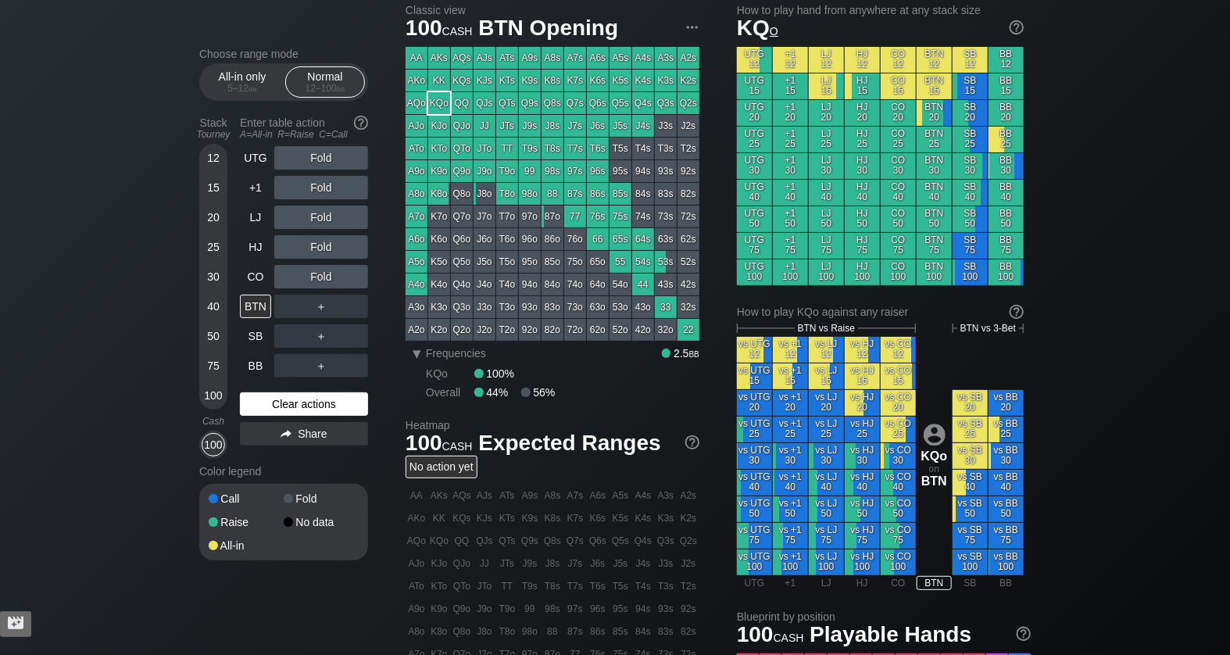
click at [279, 466] on div "Color legend" at bounding box center [283, 471] width 169 height 25
click at [318, 274] on div "R ✕" at bounding box center [321, 276] width 30 height 23
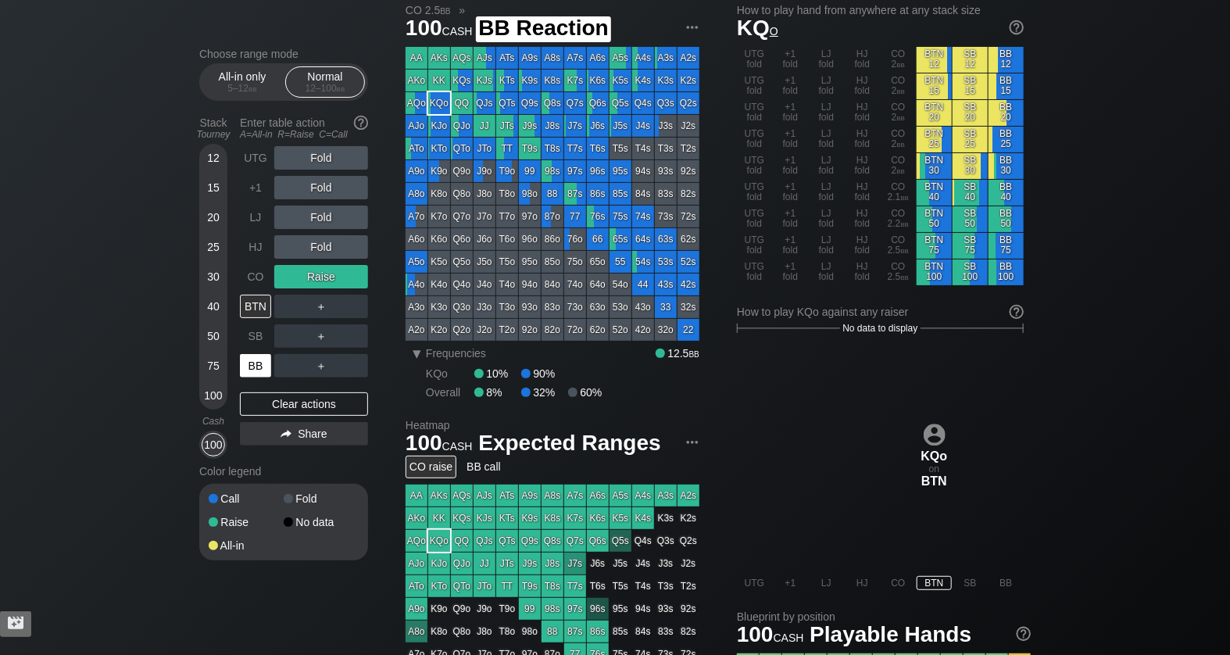
click at [254, 366] on div "BB" at bounding box center [255, 365] width 31 height 23
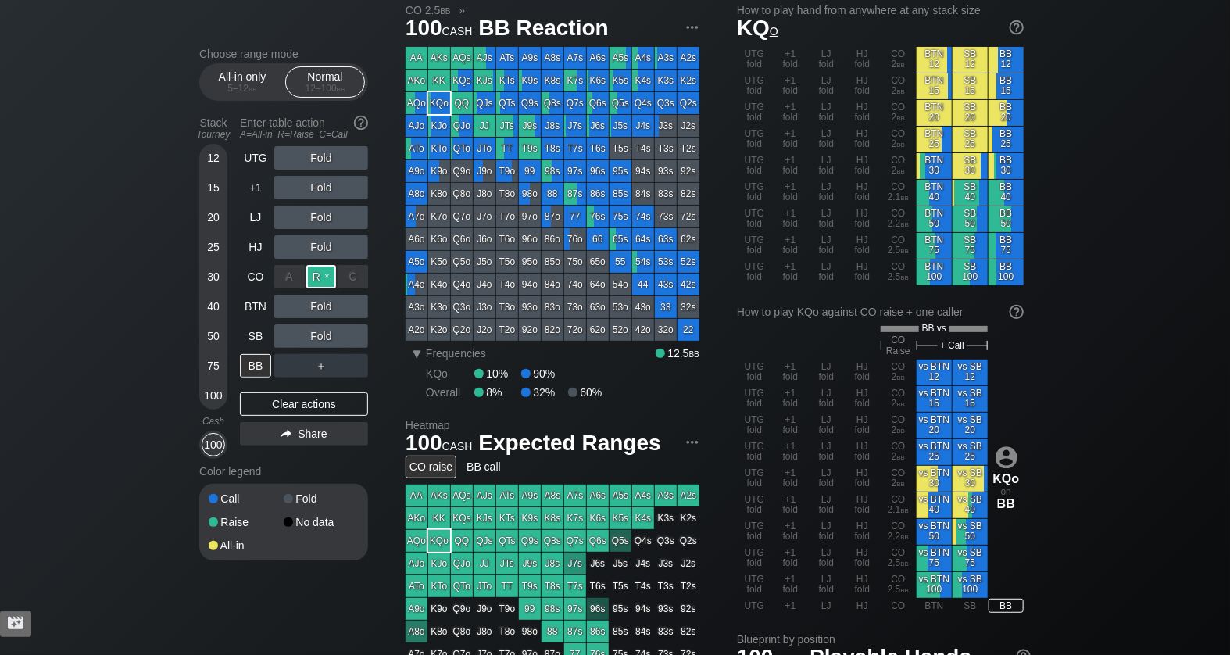
click at [321, 273] on div "R ✕" at bounding box center [321, 276] width 30 height 23
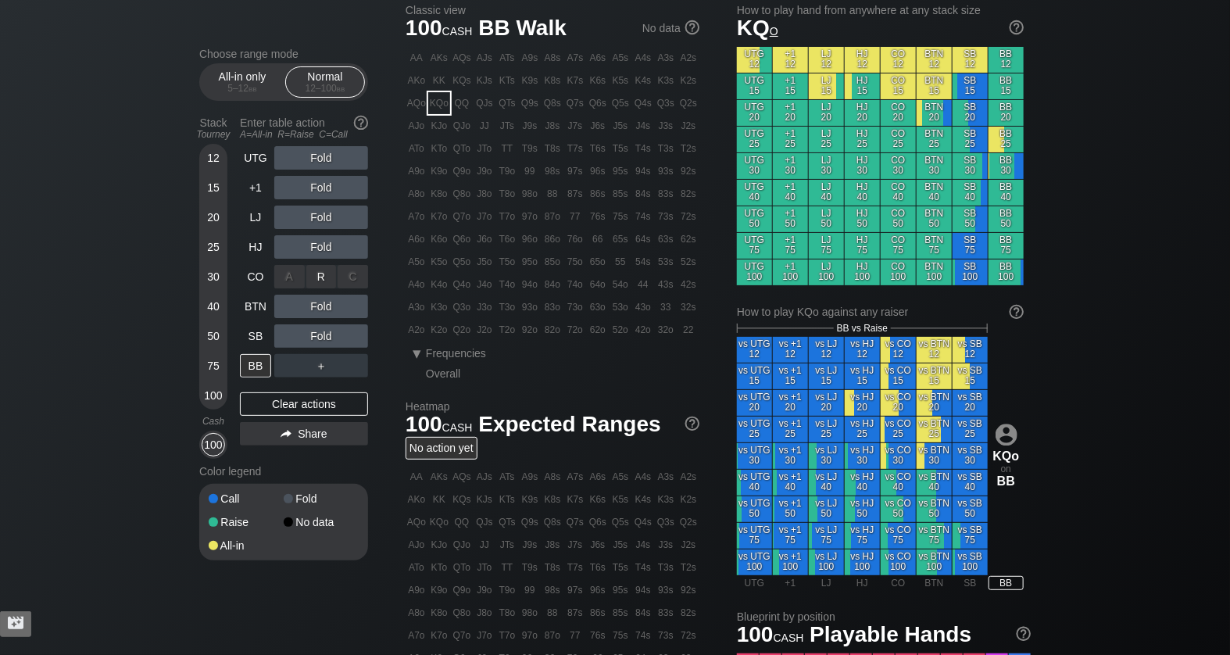
scroll to position [43, 0]
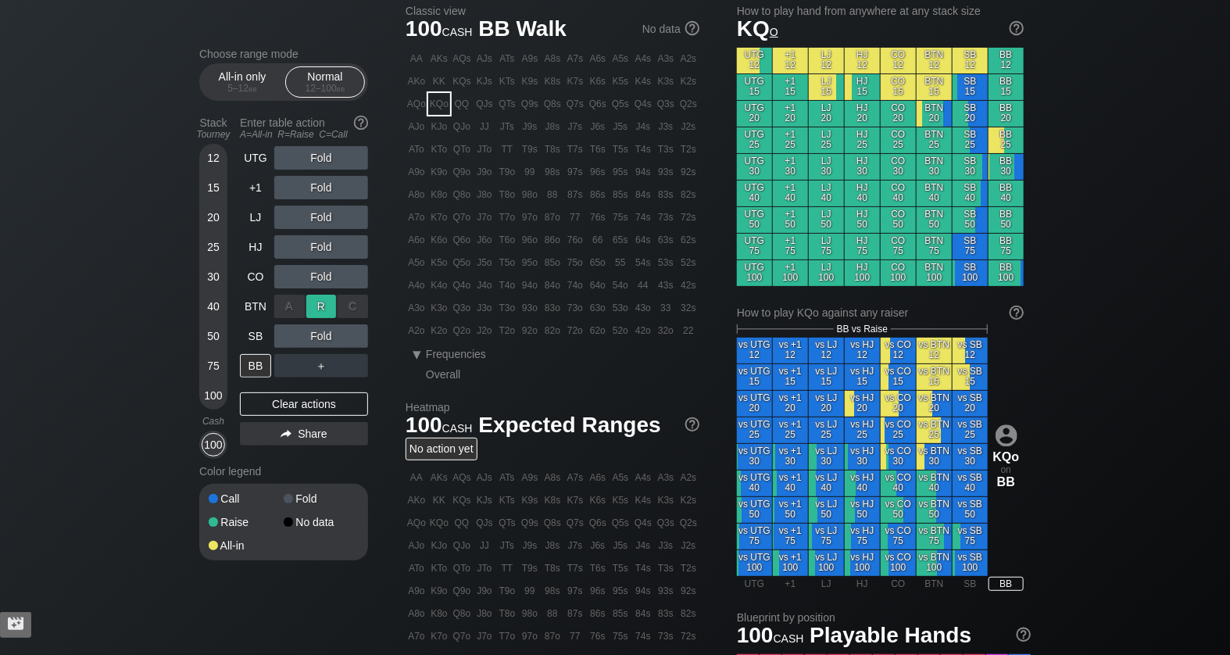
click at [319, 304] on div "R ✕" at bounding box center [321, 305] width 30 height 23
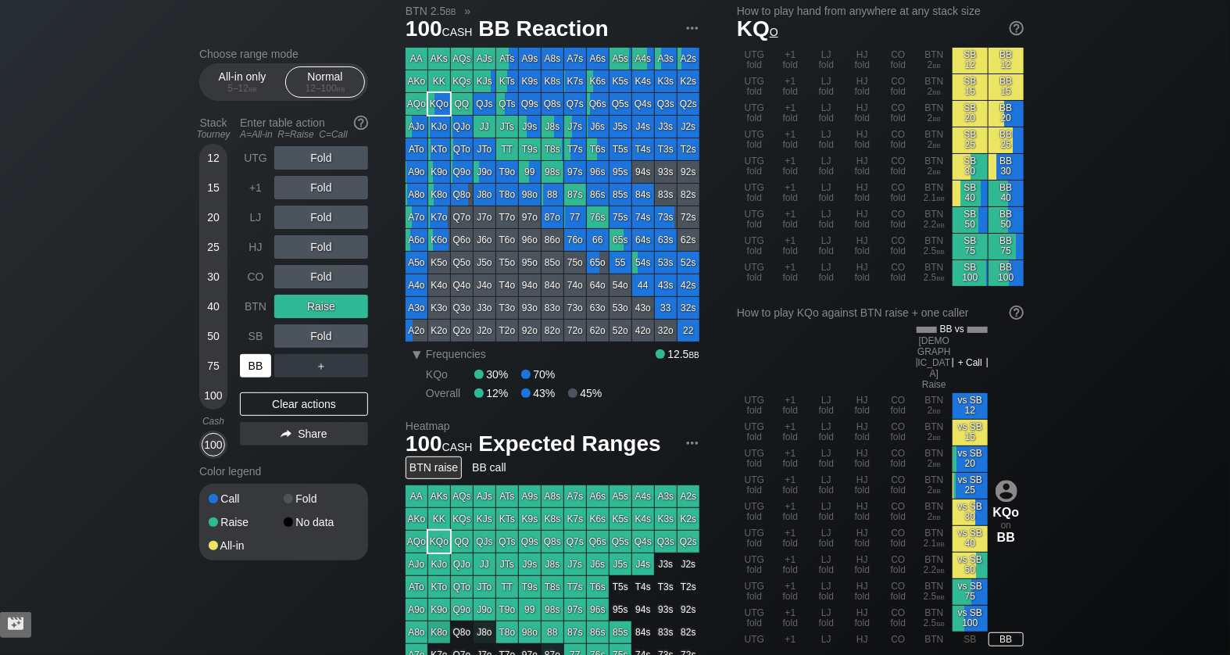
scroll to position [45, 0]
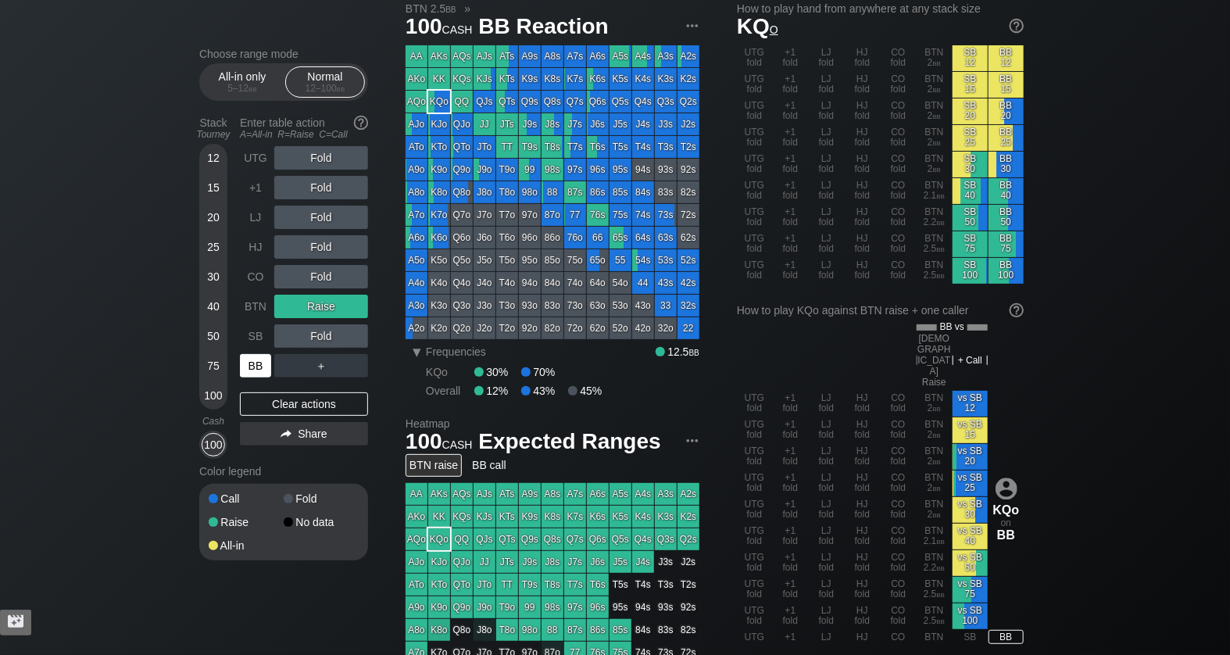
click at [255, 359] on div "BB" at bounding box center [255, 365] width 31 height 23
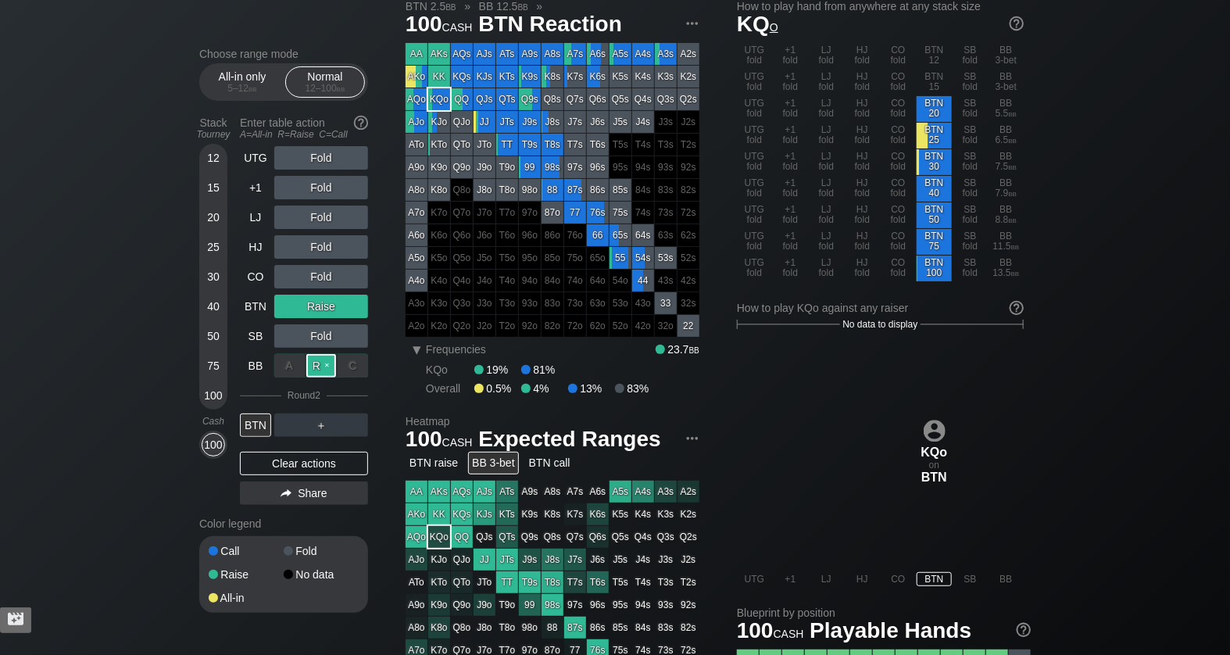
click at [314, 360] on div "R ✕" at bounding box center [321, 365] width 30 height 23
click at [255, 419] on div "BTN" at bounding box center [255, 424] width 31 height 23
click at [328, 362] on div "R ✕" at bounding box center [321, 365] width 30 height 23
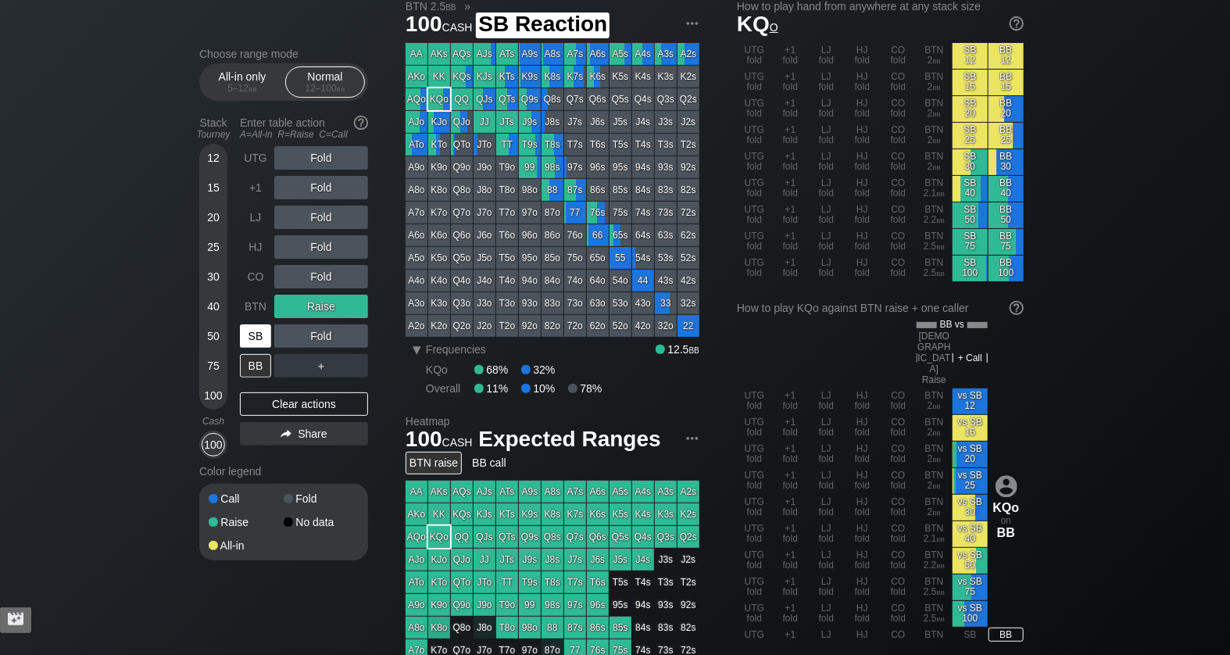
click at [252, 338] on div "SB" at bounding box center [255, 335] width 31 height 23
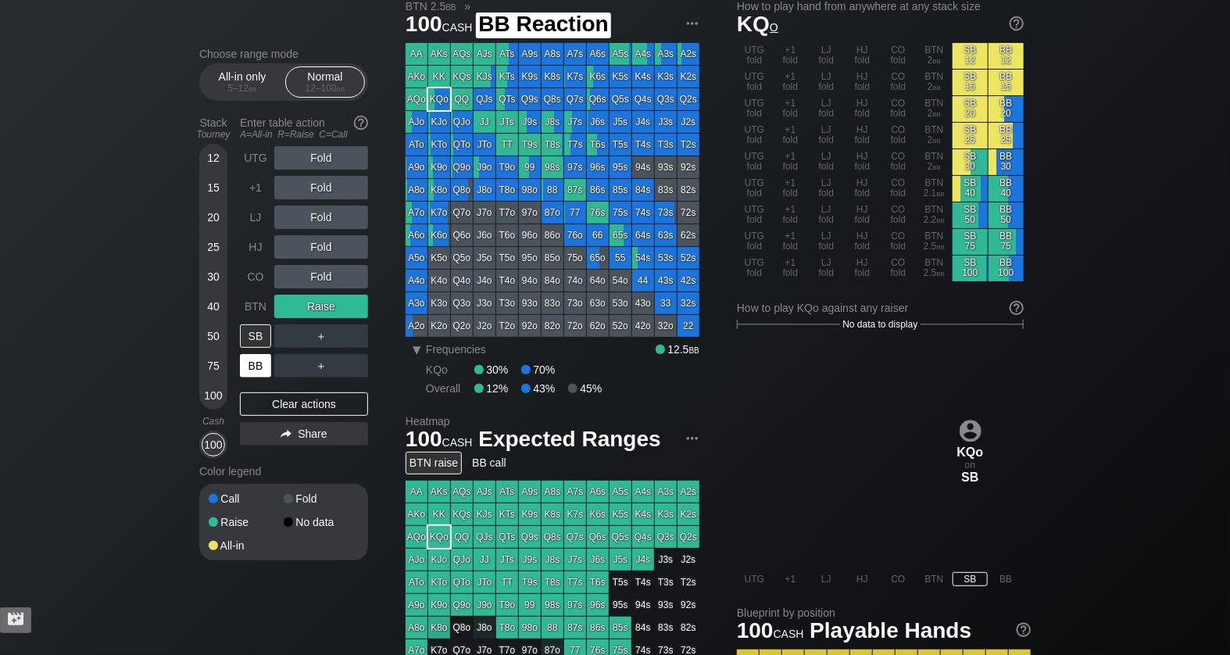
click at [255, 370] on div "BB" at bounding box center [255, 365] width 31 height 23
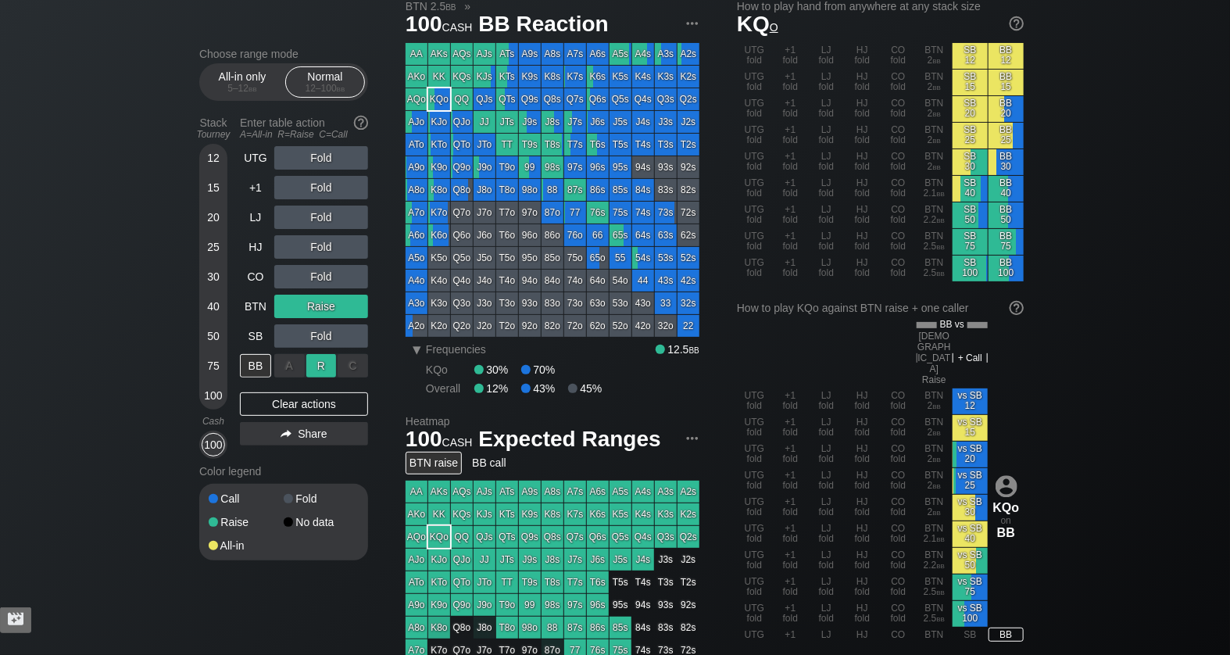
click at [317, 366] on div "R ✕" at bounding box center [321, 365] width 30 height 23
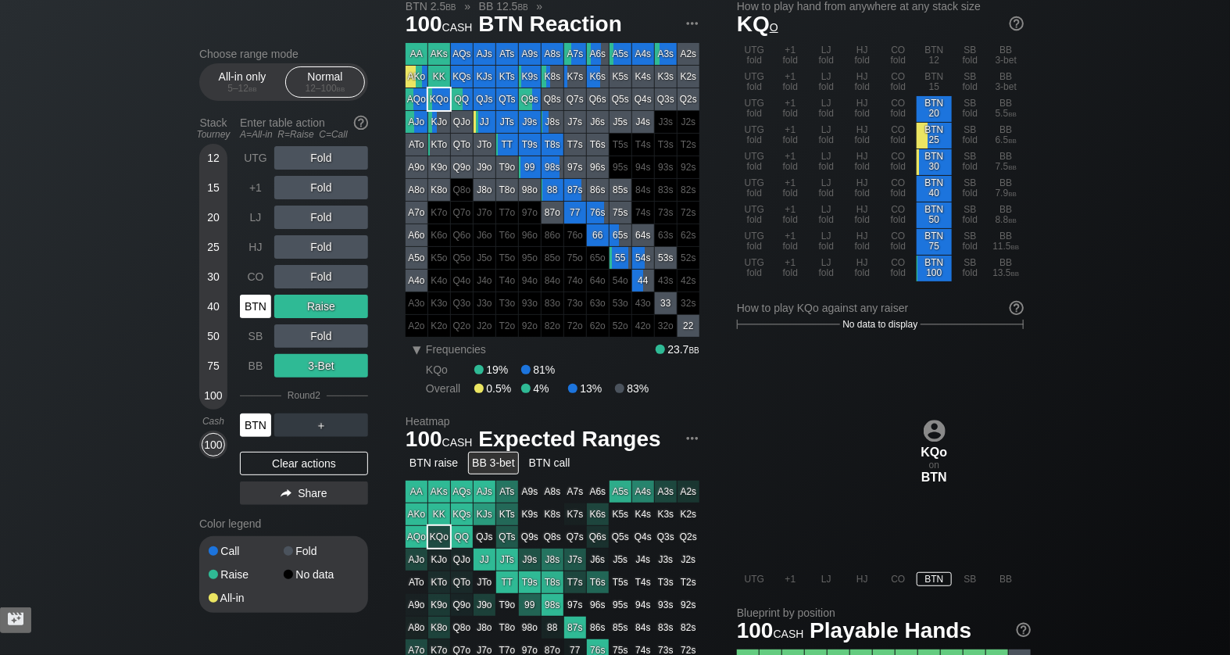
click at [255, 433] on div "BTN" at bounding box center [255, 424] width 31 height 23
